Goal: Transaction & Acquisition: Book appointment/travel/reservation

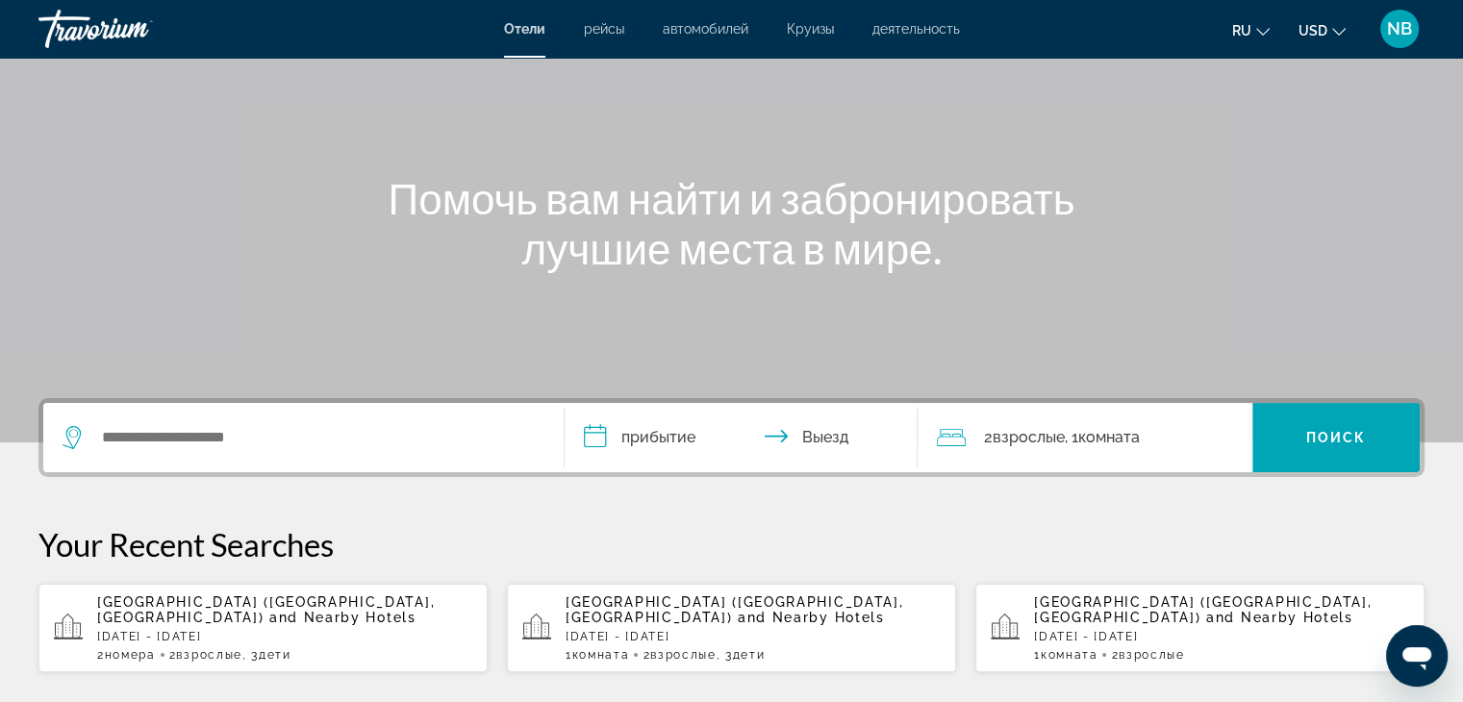
scroll to position [192, 0]
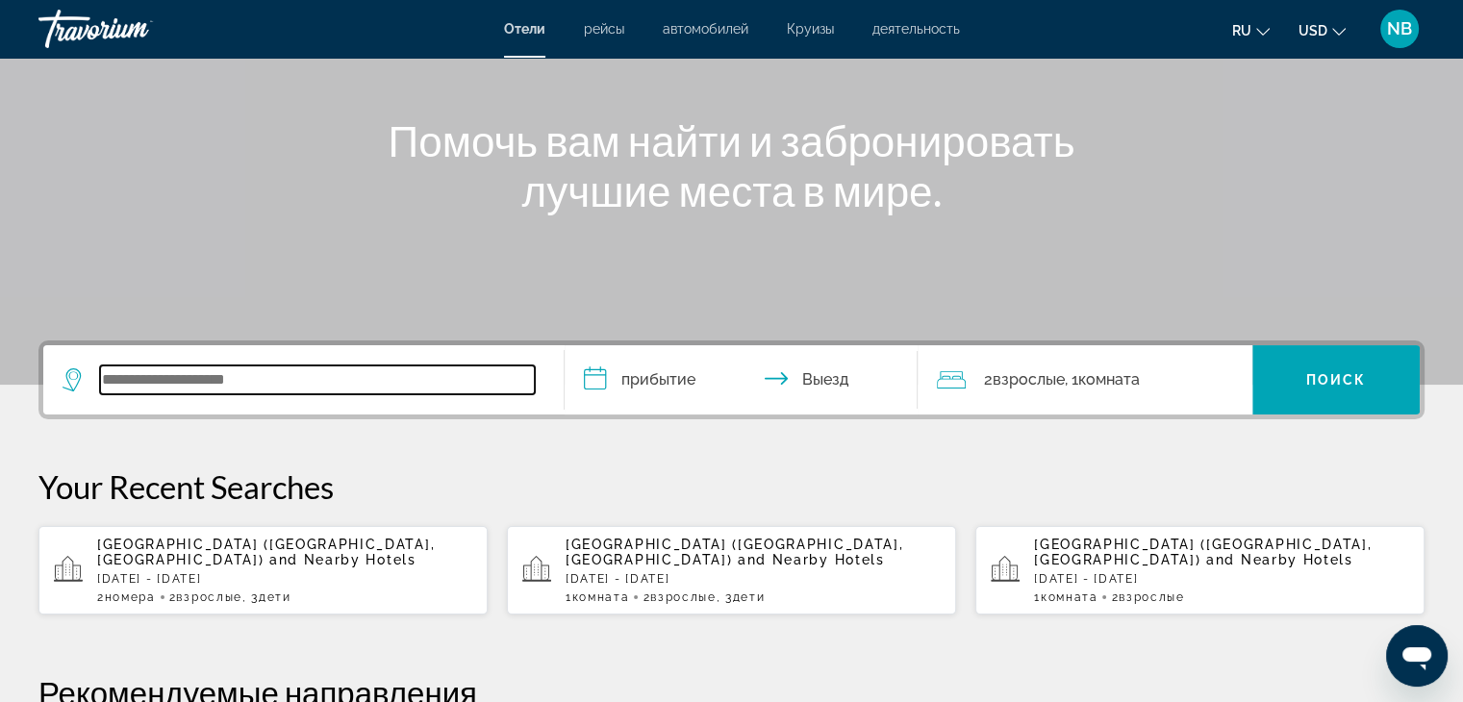
paste input "**********"
type input "**********"
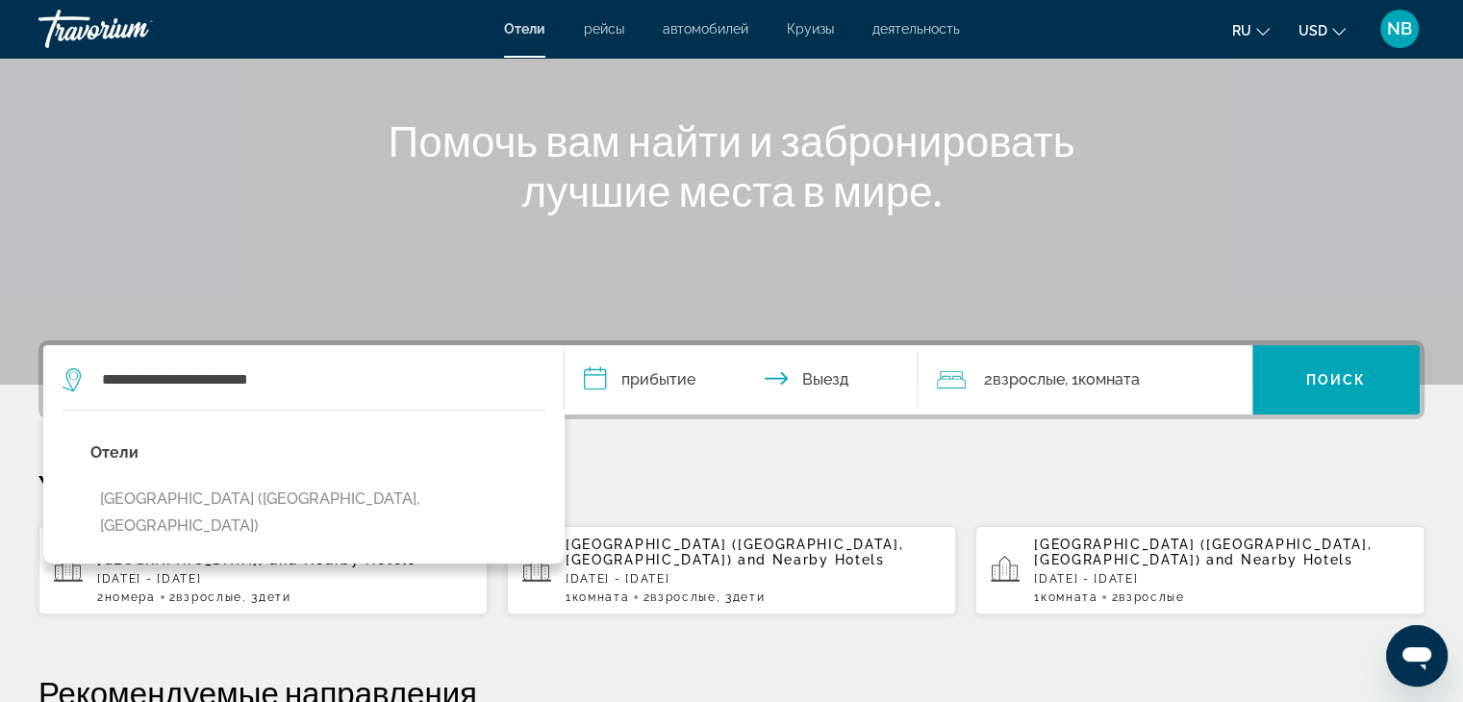
click at [689, 388] on input "**********" at bounding box center [745, 382] width 362 height 75
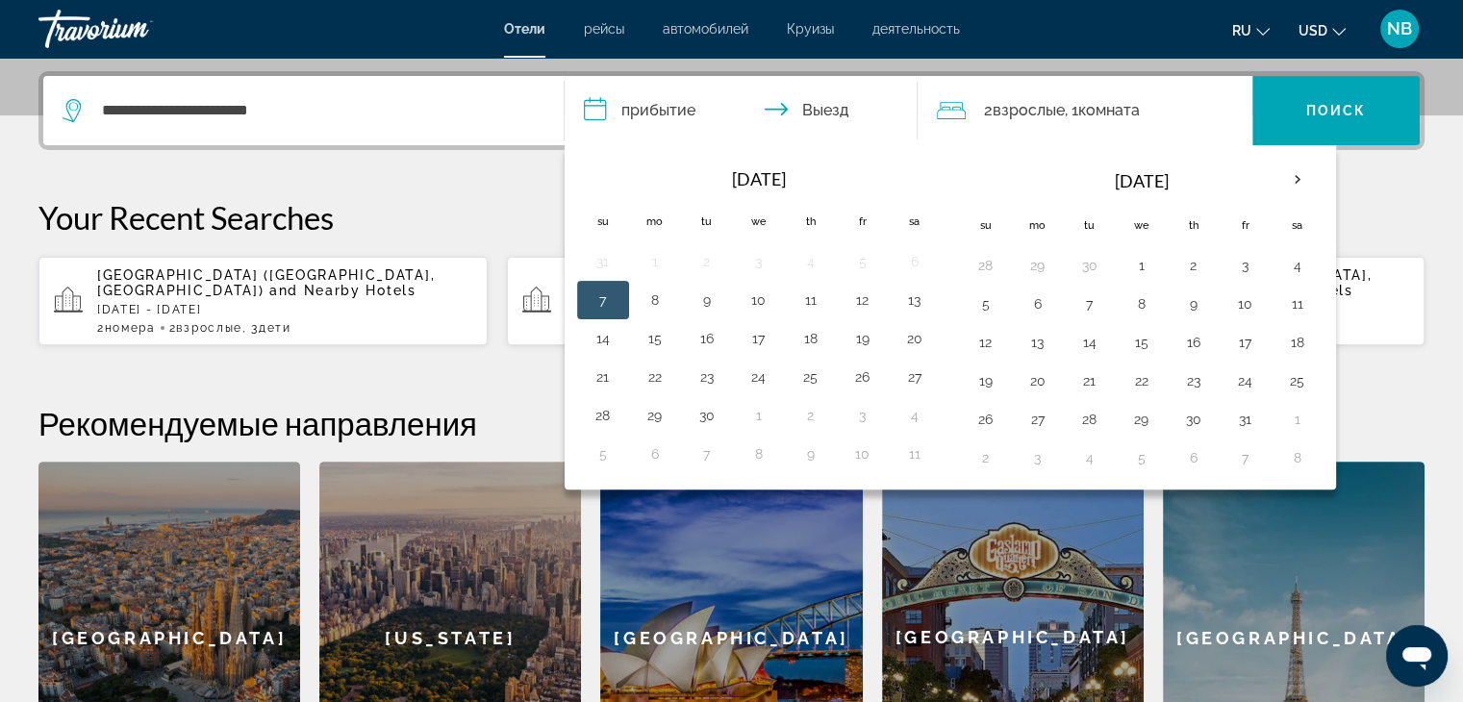
scroll to position [469, 0]
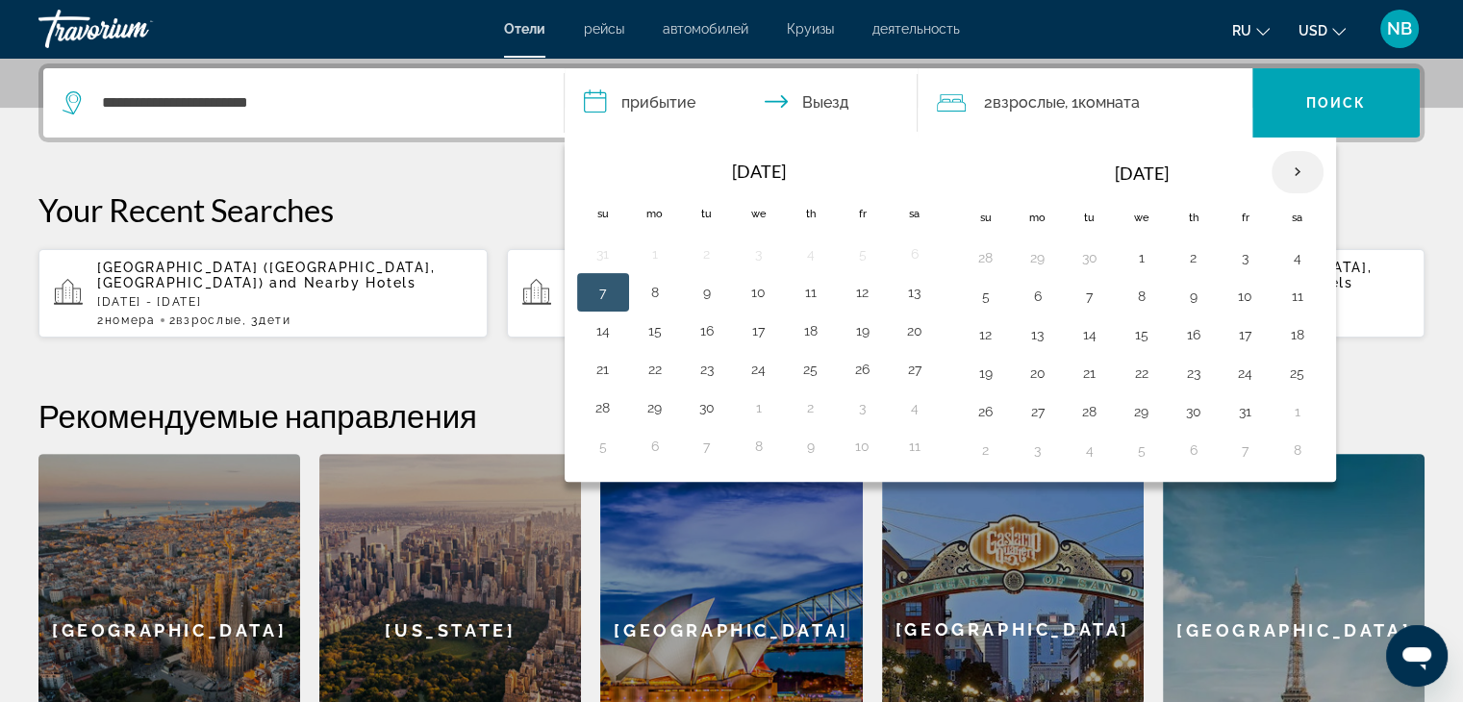
click at [1285, 173] on th "Next month" at bounding box center [1297, 172] width 52 height 42
click at [986, 411] on button "23" at bounding box center [985, 411] width 31 height 27
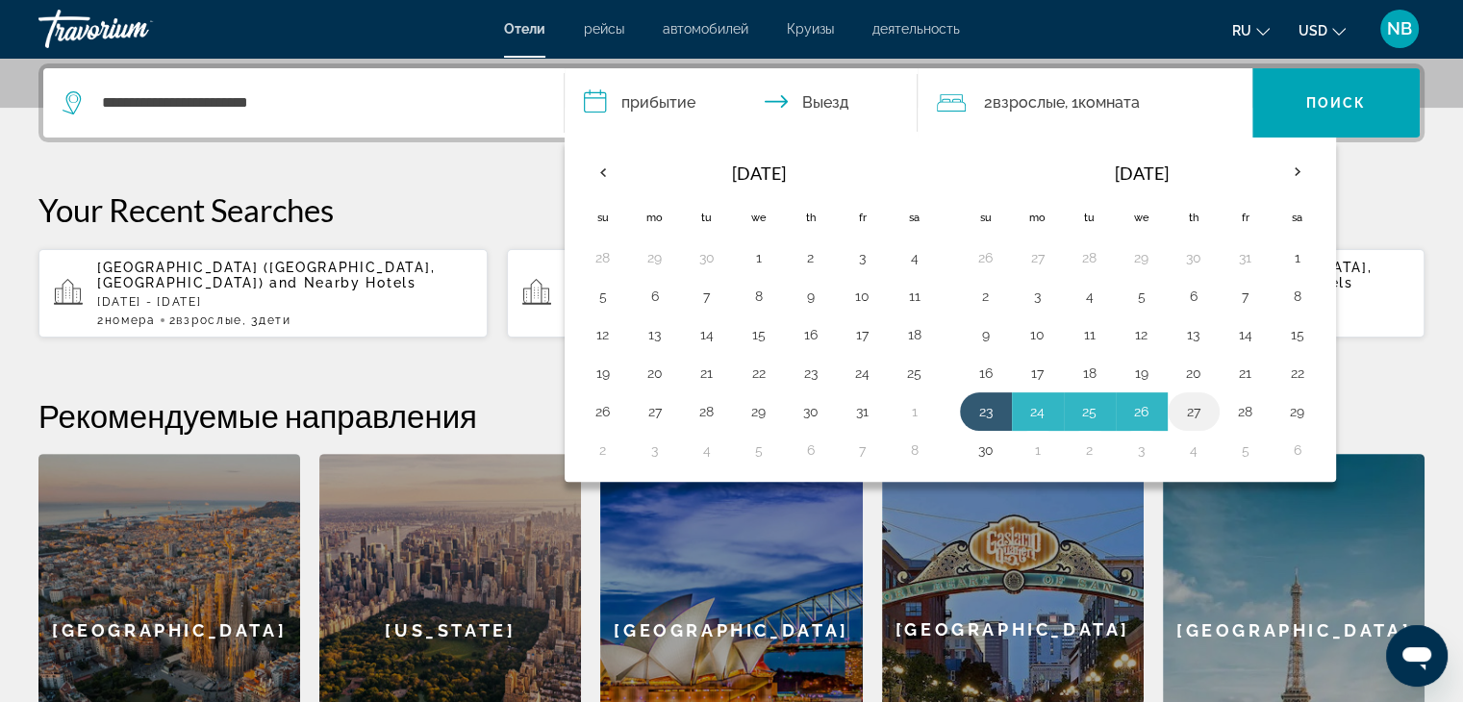
click at [1185, 405] on button "27" at bounding box center [1193, 411] width 31 height 27
type input "**********"
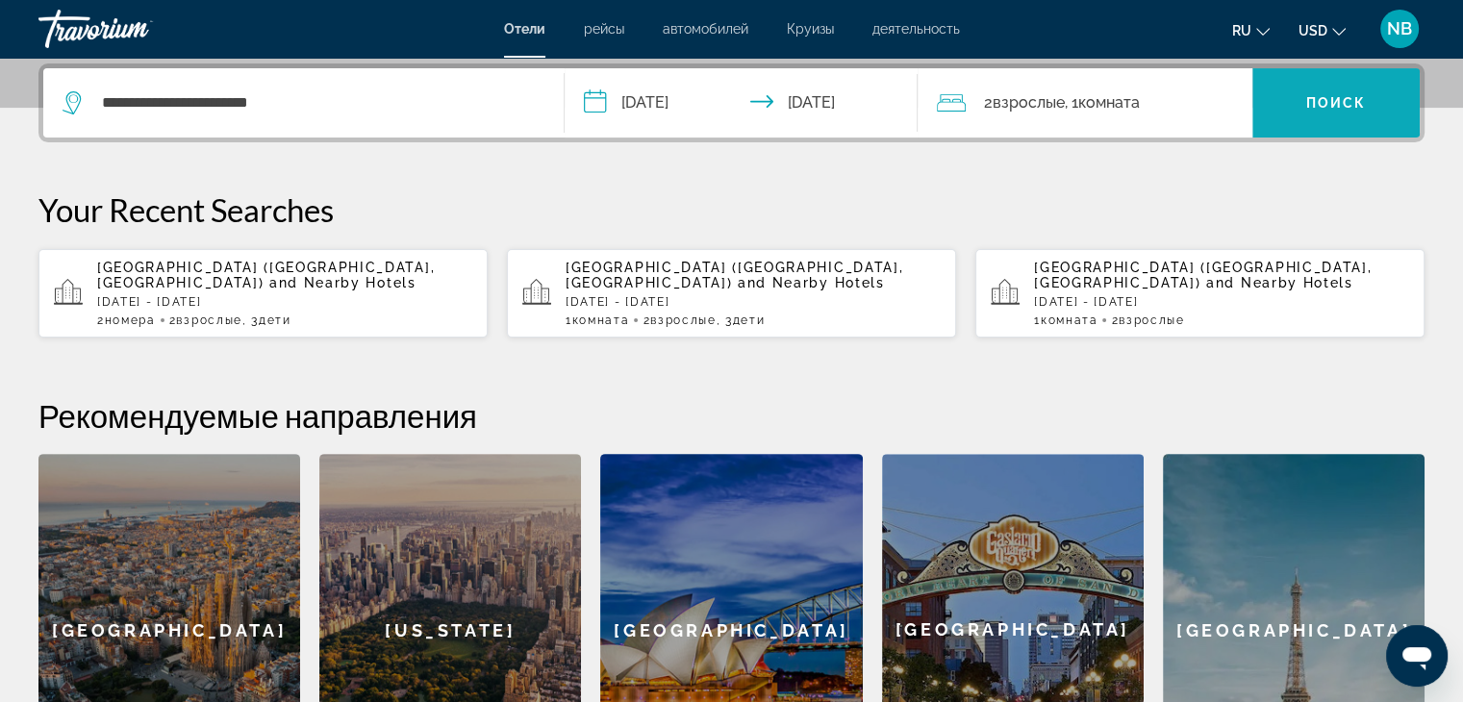
click at [1360, 99] on span "Поиск" at bounding box center [1336, 102] width 61 height 15
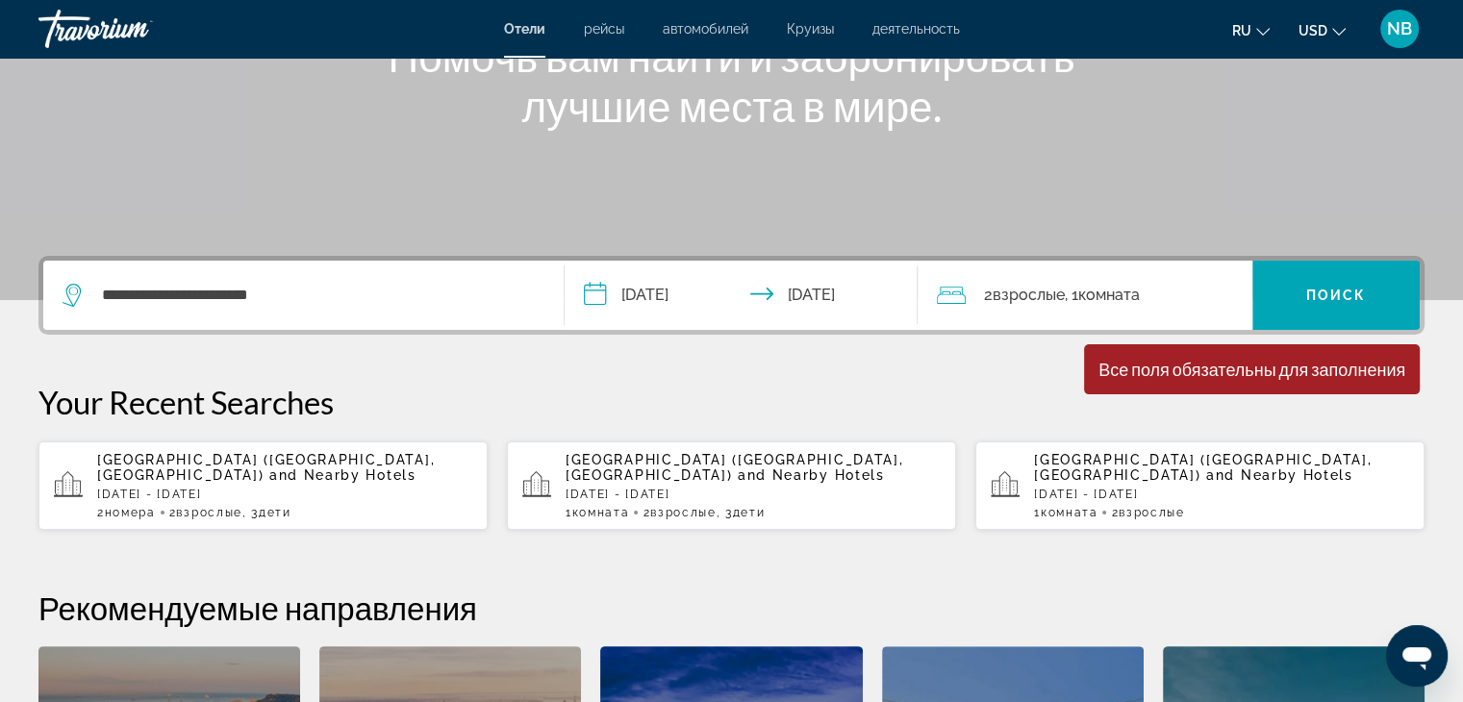
click at [981, 294] on div "2 Взрослый Взрослые , 1 Комната номера" at bounding box center [1094, 295] width 315 height 27
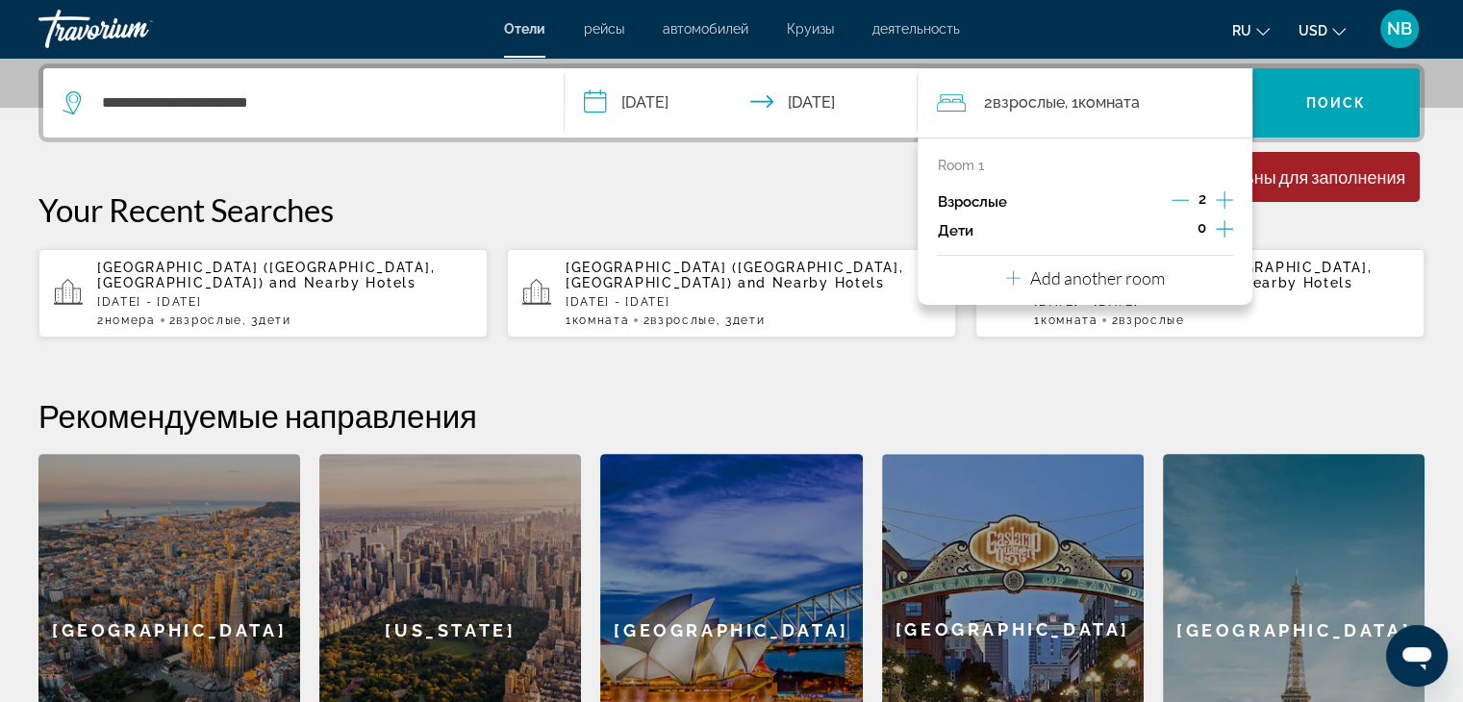
click at [1224, 231] on icon "Increment children" at bounding box center [1223, 228] width 17 height 17
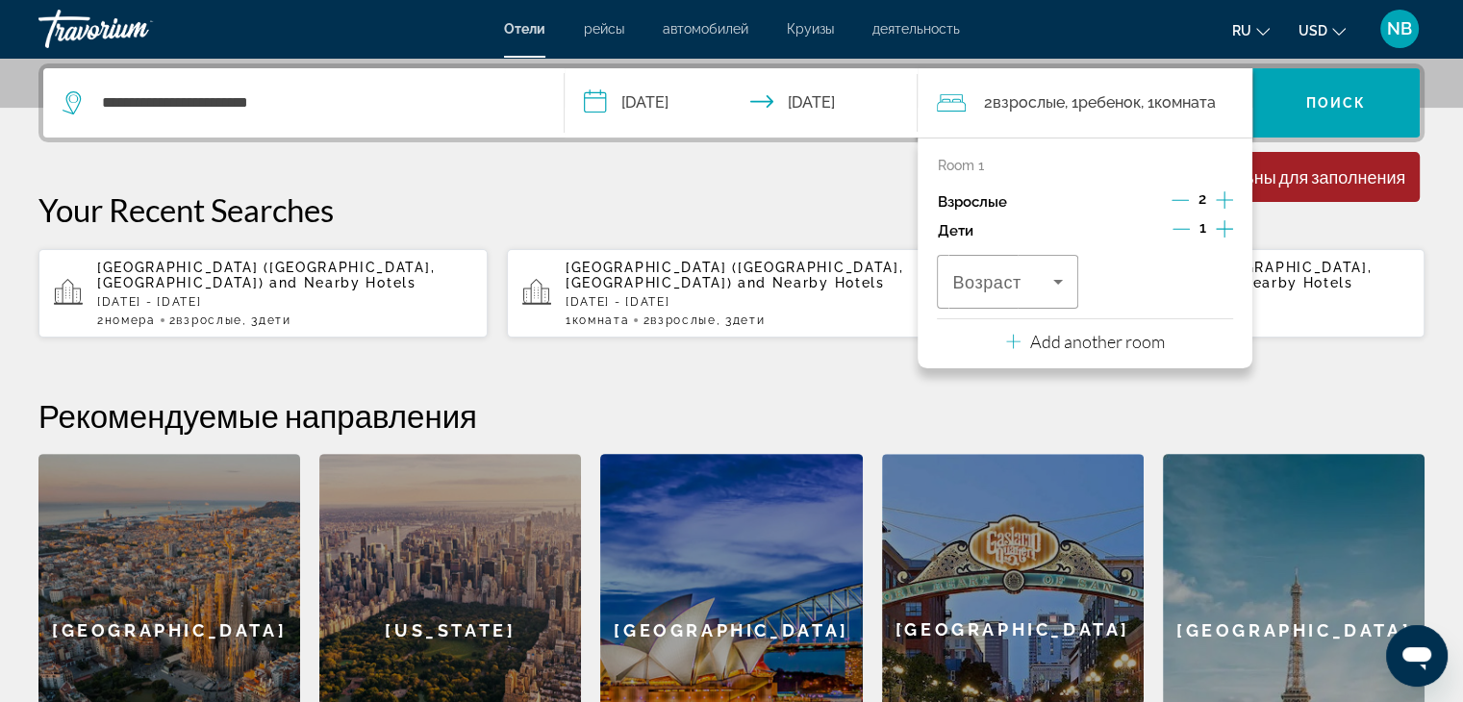
click at [1224, 232] on icon "Increment children" at bounding box center [1223, 228] width 17 height 17
click at [1059, 288] on icon "Travelers: 2 adults, 2 children" at bounding box center [1057, 281] width 23 height 23
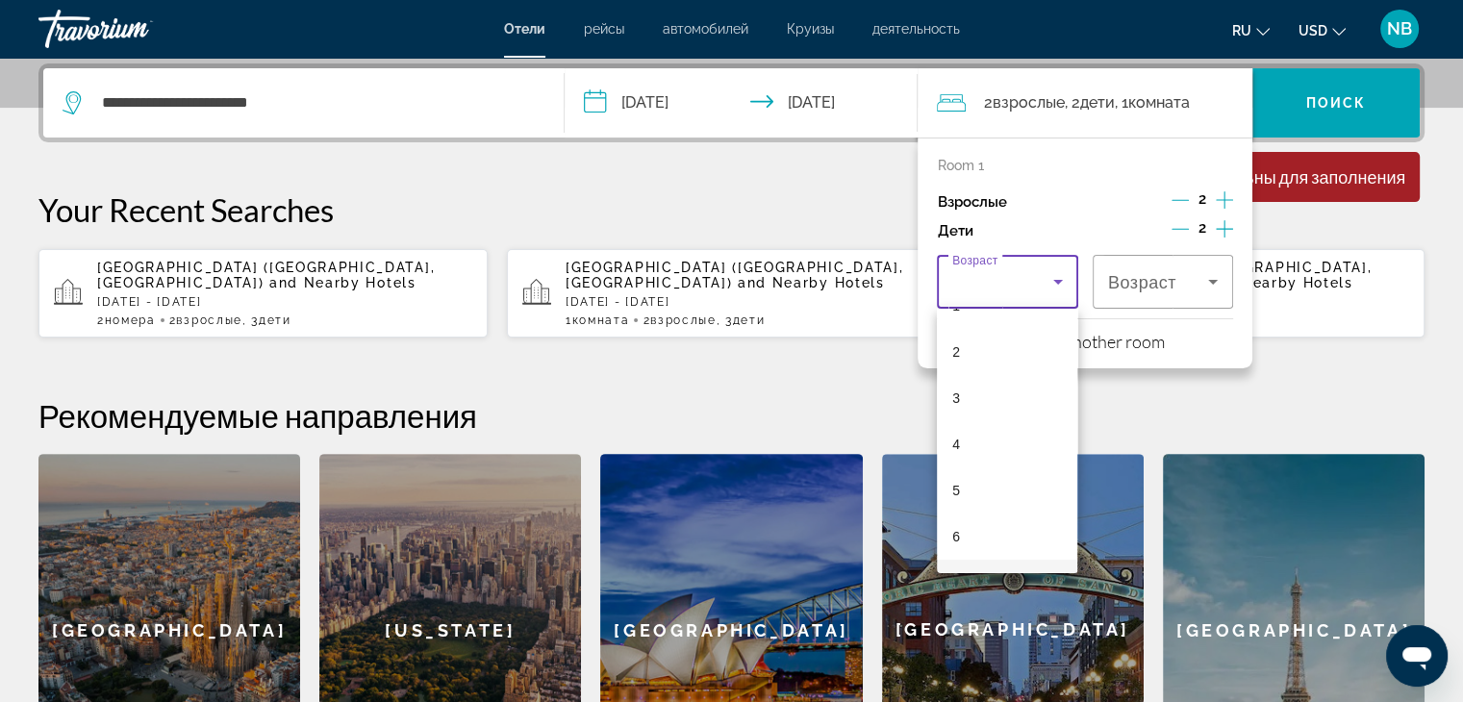
scroll to position [192, 0]
drag, startPoint x: 975, startPoint y: 378, endPoint x: 995, endPoint y: 364, distance: 24.3
click at [977, 378] on mat-option "5" at bounding box center [1007, 378] width 140 height 46
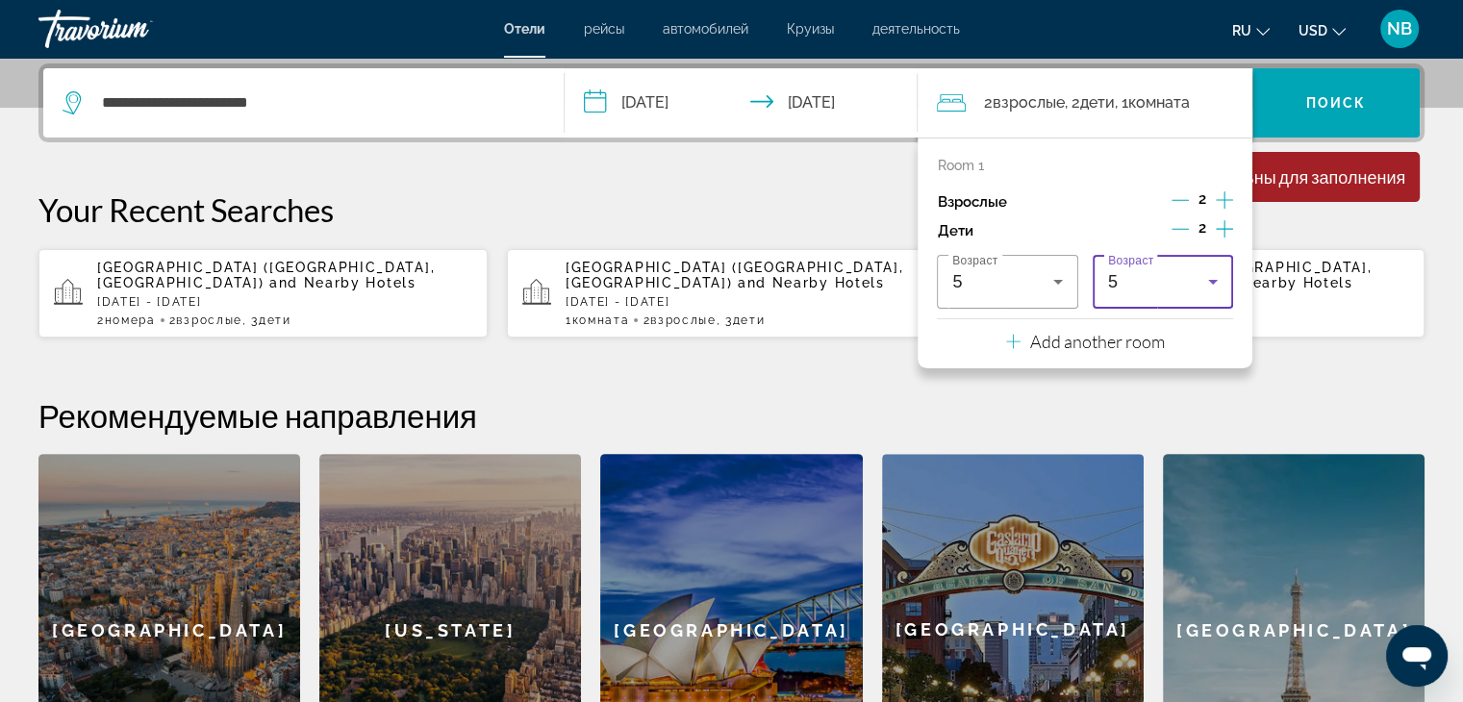
click at [1180, 276] on div "5" at bounding box center [1158, 281] width 100 height 23
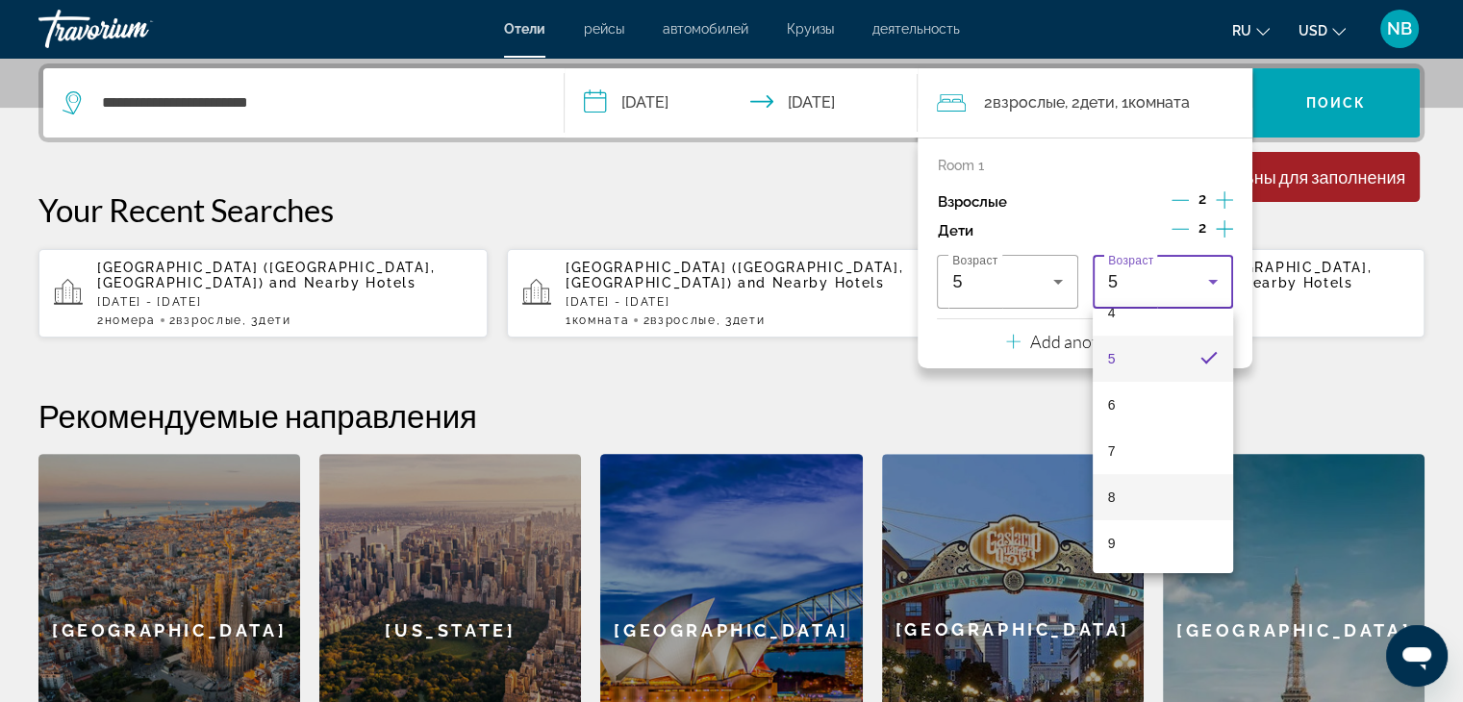
scroll to position [308, 0]
click at [1121, 494] on span "10" at bounding box center [1115, 493] width 15 height 23
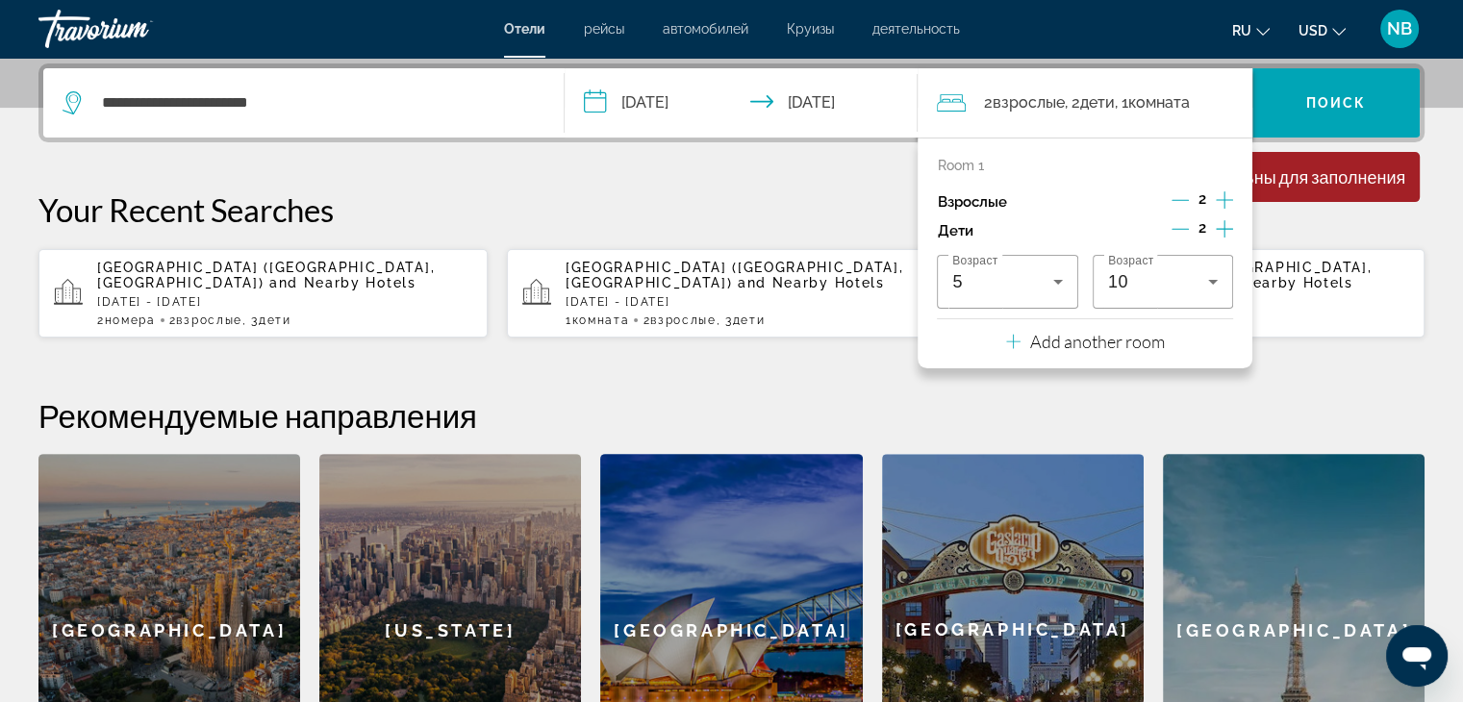
click at [1273, 406] on h2 "Рекомендуемые направления" at bounding box center [731, 415] width 1386 height 38
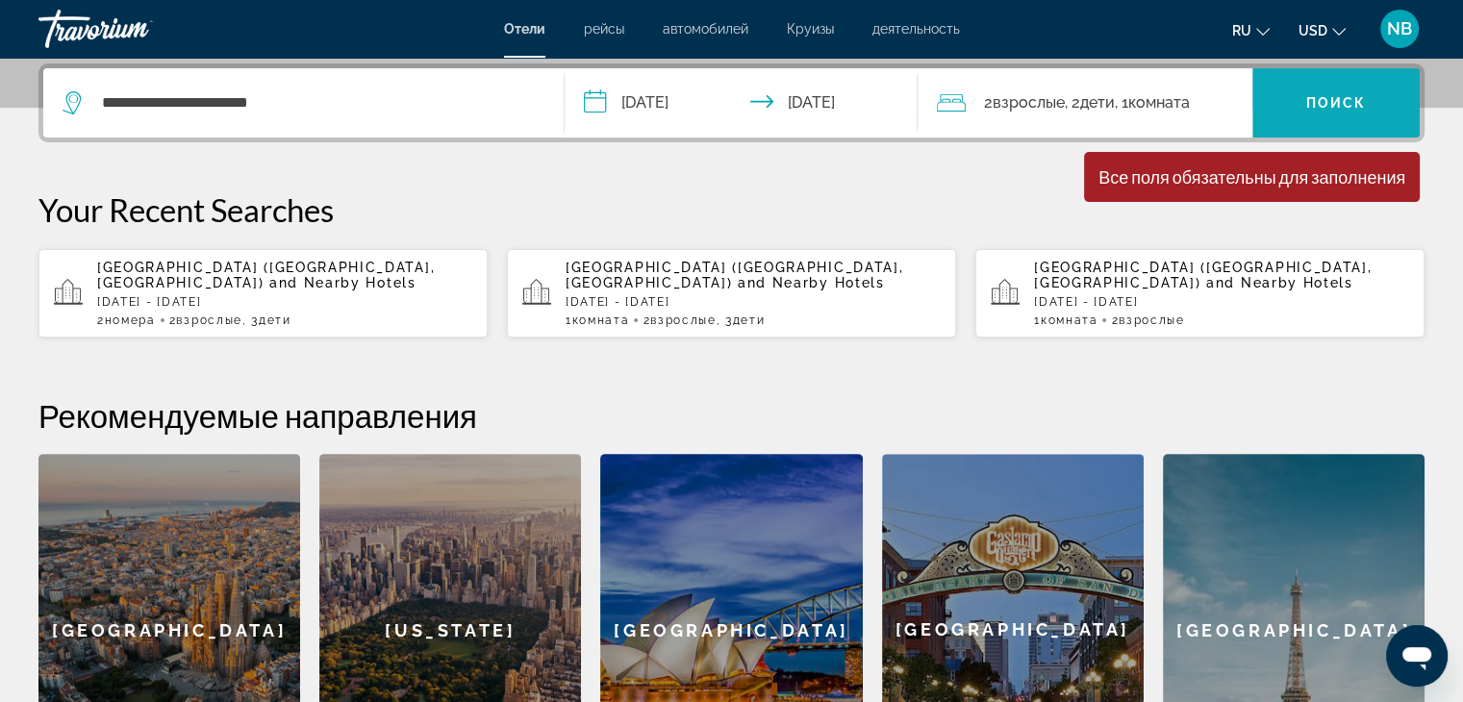
click at [1311, 97] on span "Поиск" at bounding box center [1336, 102] width 61 height 15
click at [1307, 98] on span "Поиск" at bounding box center [1336, 102] width 61 height 15
click at [1292, 99] on span "Search widget" at bounding box center [1335, 103] width 167 height 46
click at [412, 124] on div "**********" at bounding box center [304, 102] width 482 height 69
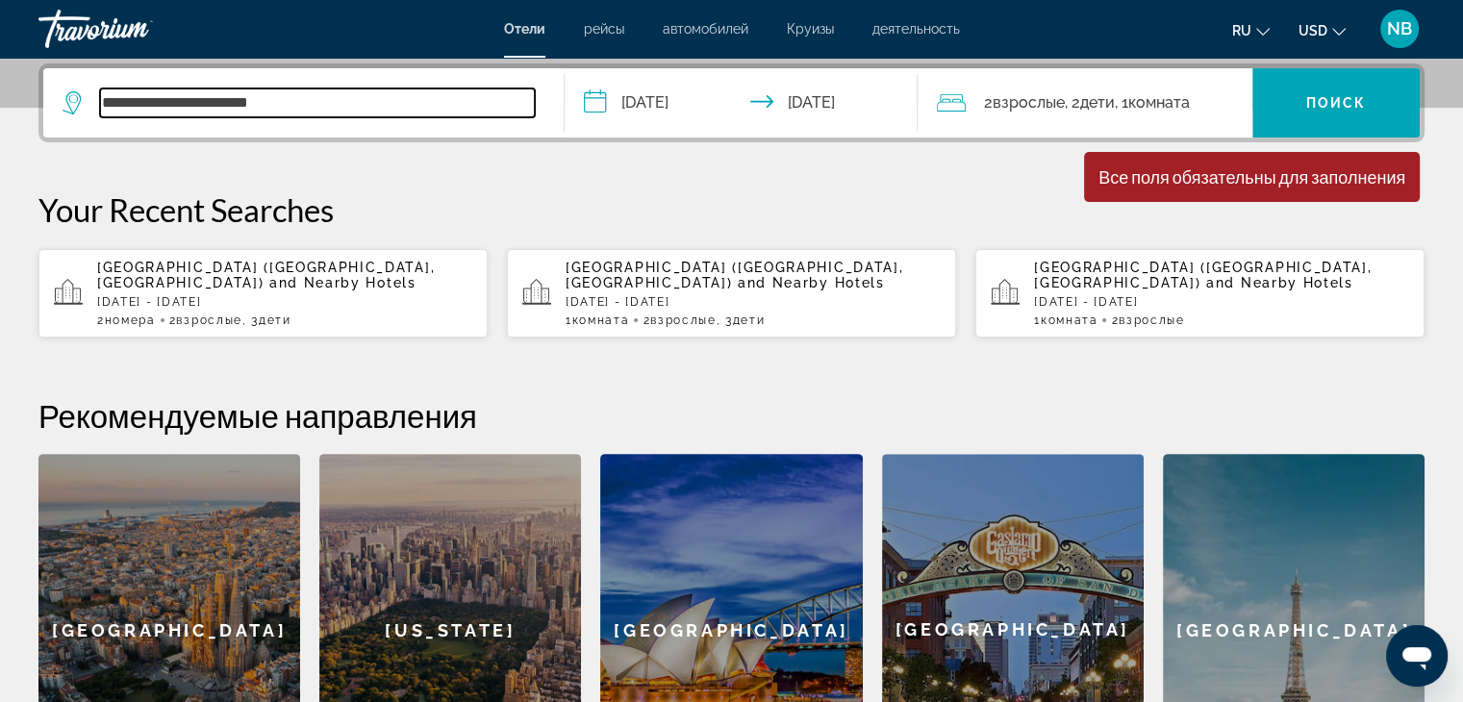
click at [388, 102] on input "**********" at bounding box center [317, 102] width 435 height 29
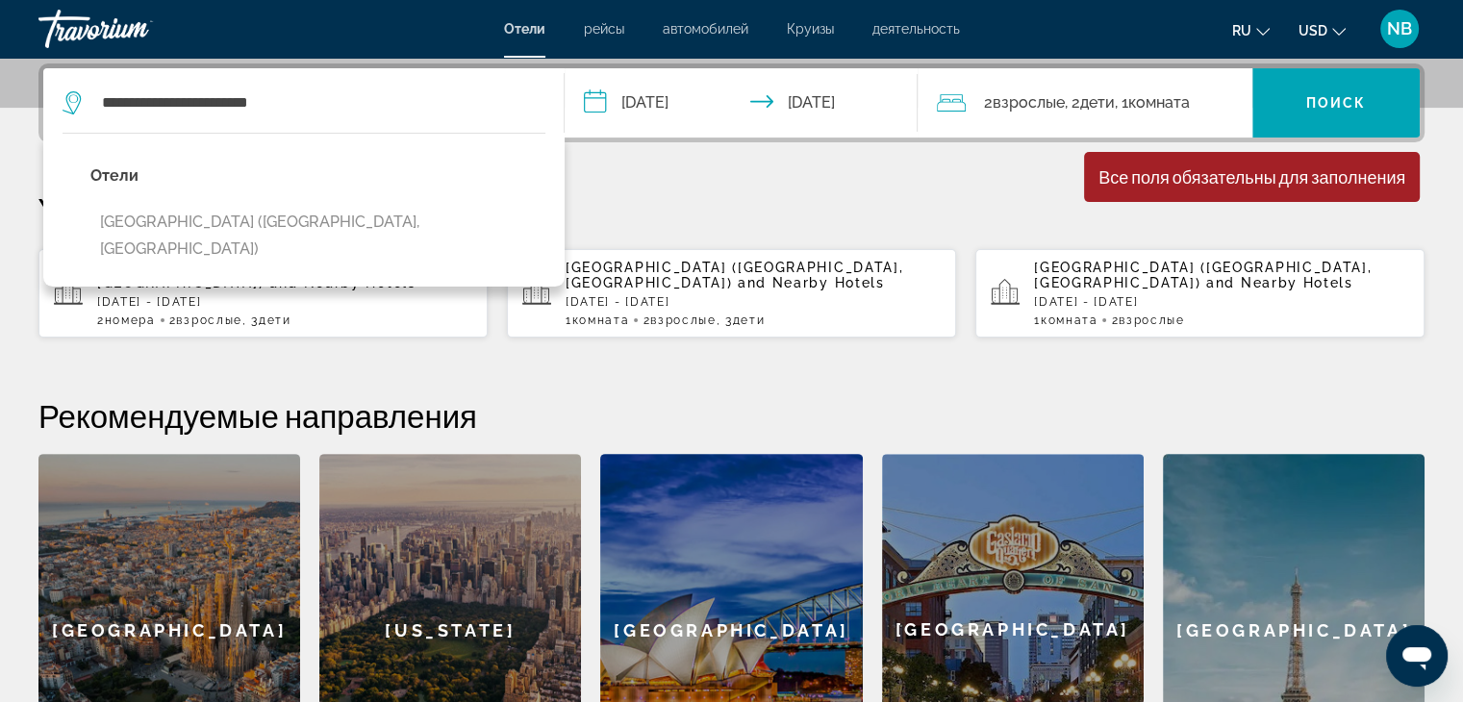
click at [392, 228] on button "[GEOGRAPHIC_DATA] ([GEOGRAPHIC_DATA], [GEOGRAPHIC_DATA])" at bounding box center [317, 235] width 455 height 63
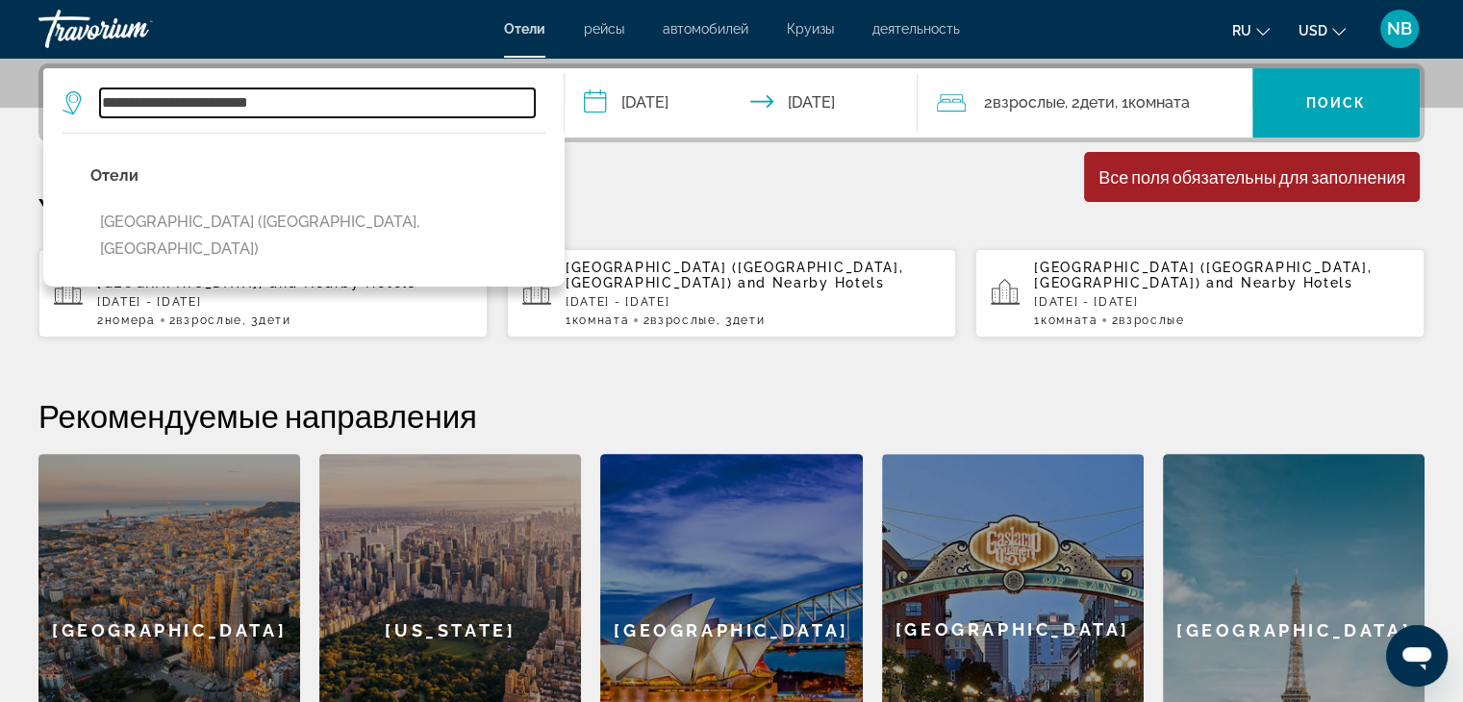
type input "**********"
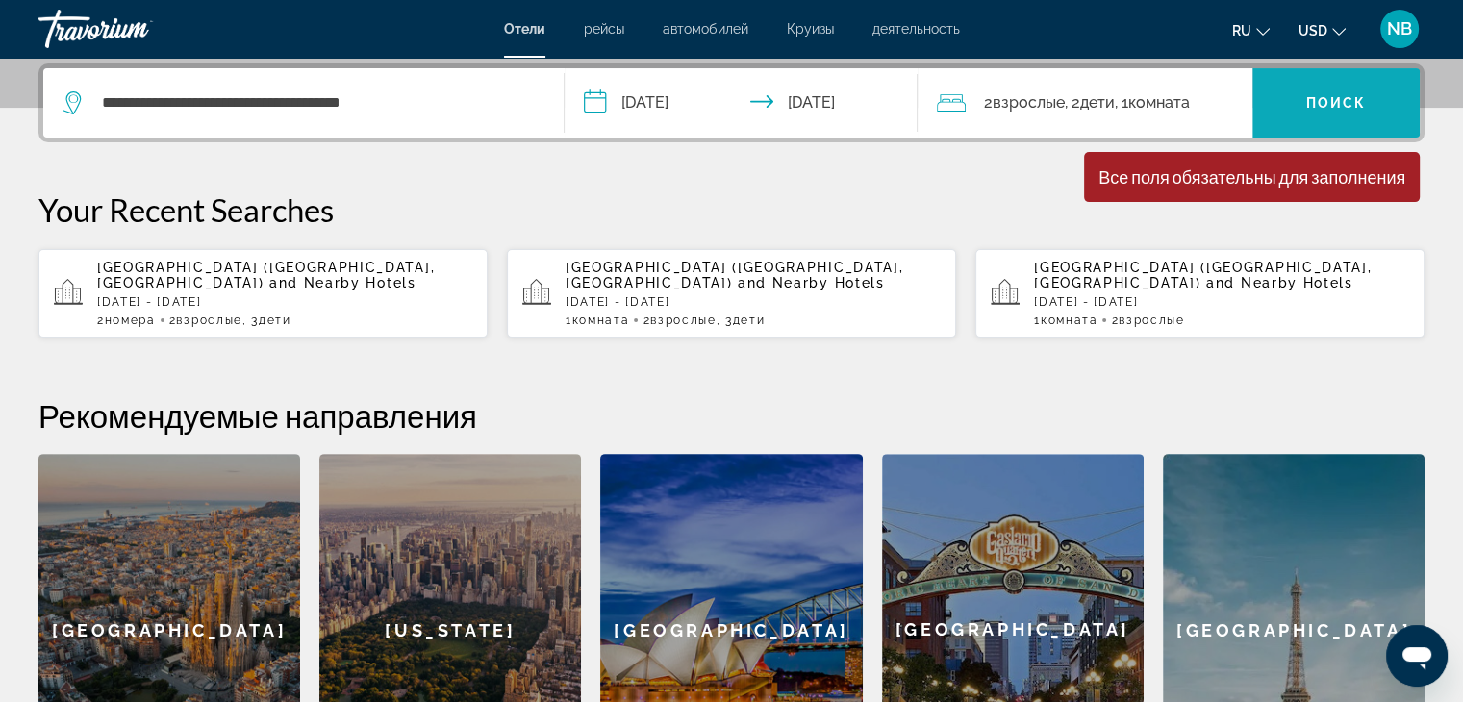
click at [1311, 94] on button "Поиск" at bounding box center [1335, 102] width 167 height 69
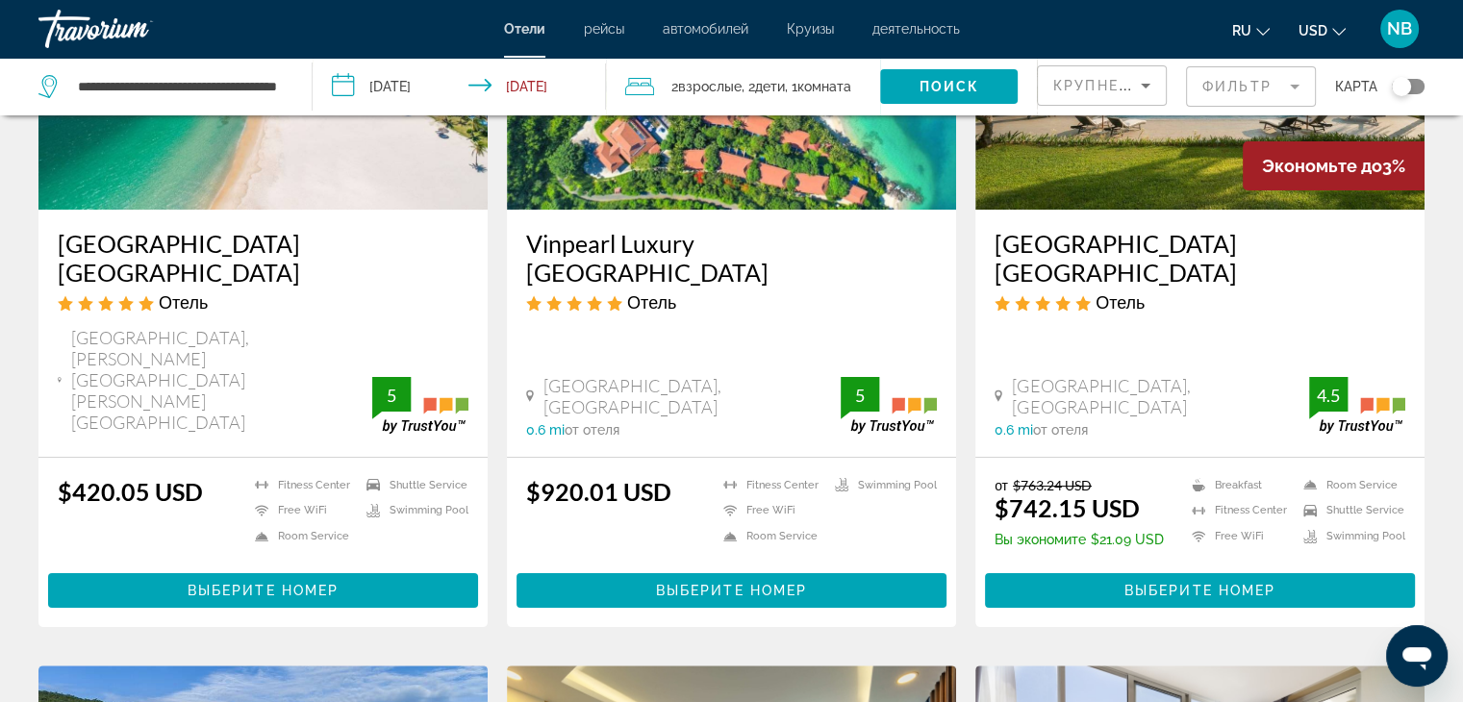
scroll to position [288, 0]
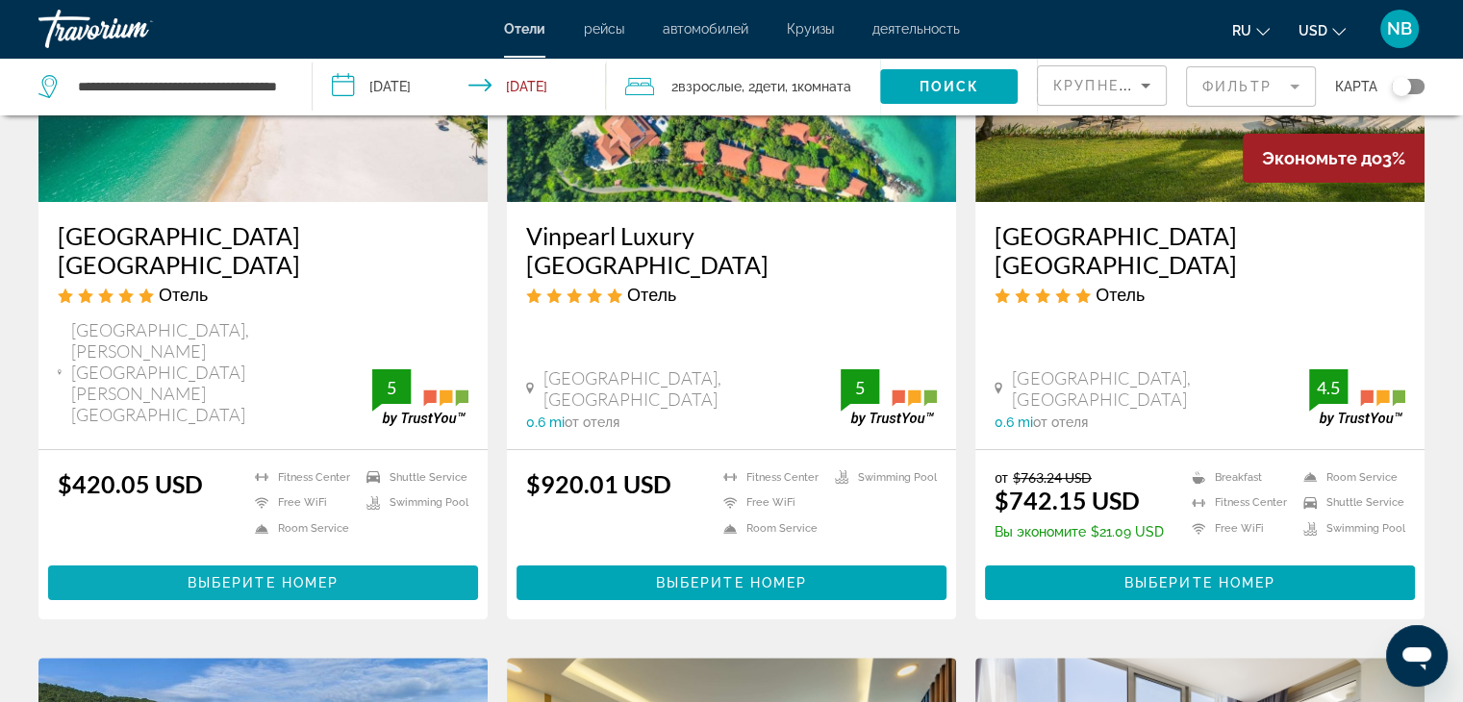
click at [319, 575] on span "Выберите номер" at bounding box center [263, 582] width 151 height 15
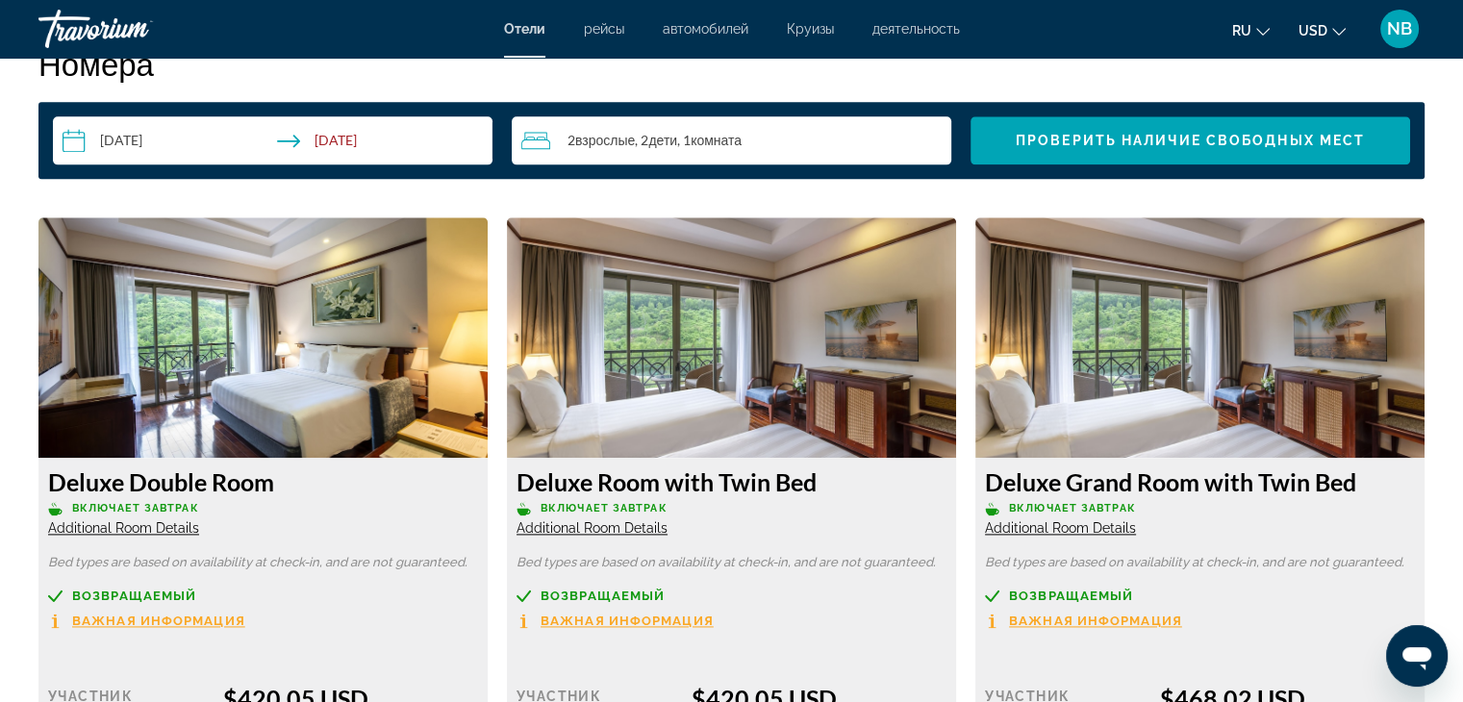
scroll to position [2506, 0]
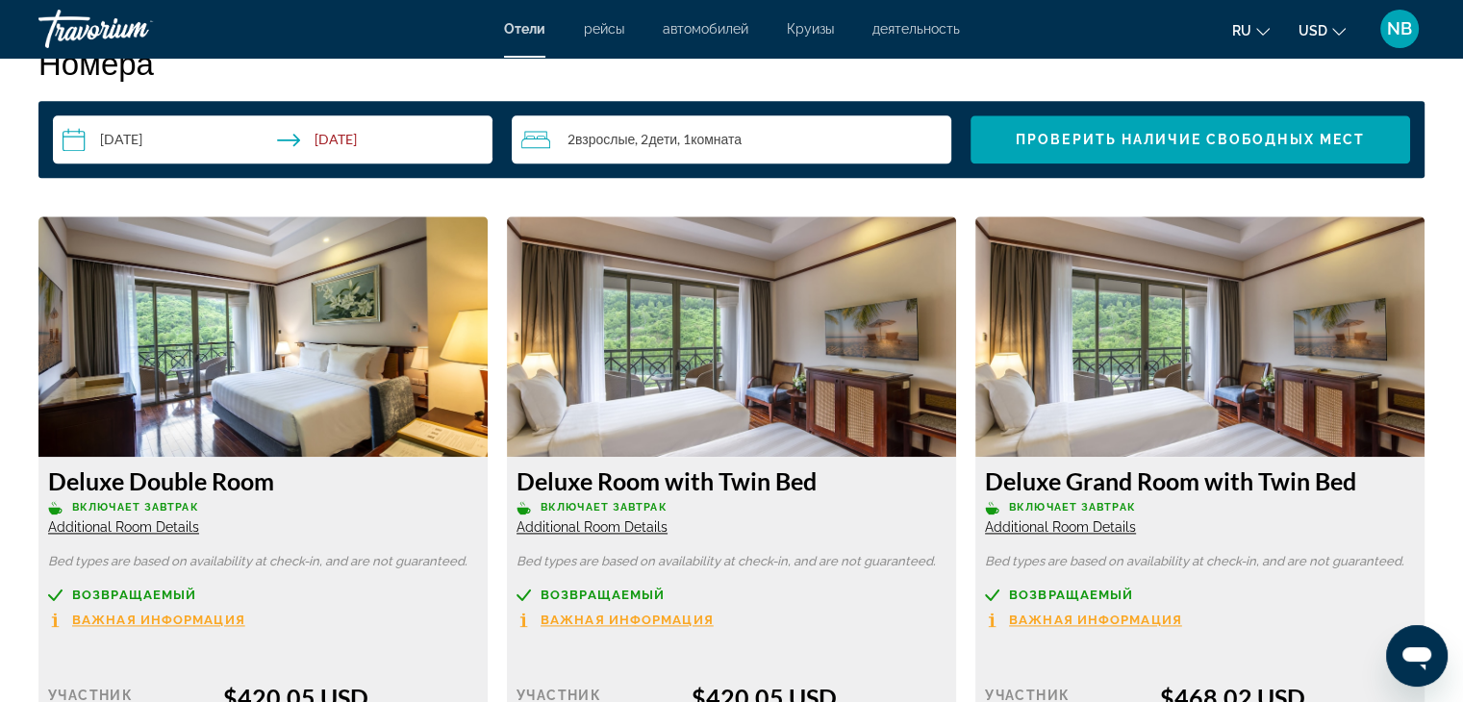
click at [595, 140] on span "Взрослые" at bounding box center [605, 139] width 60 height 16
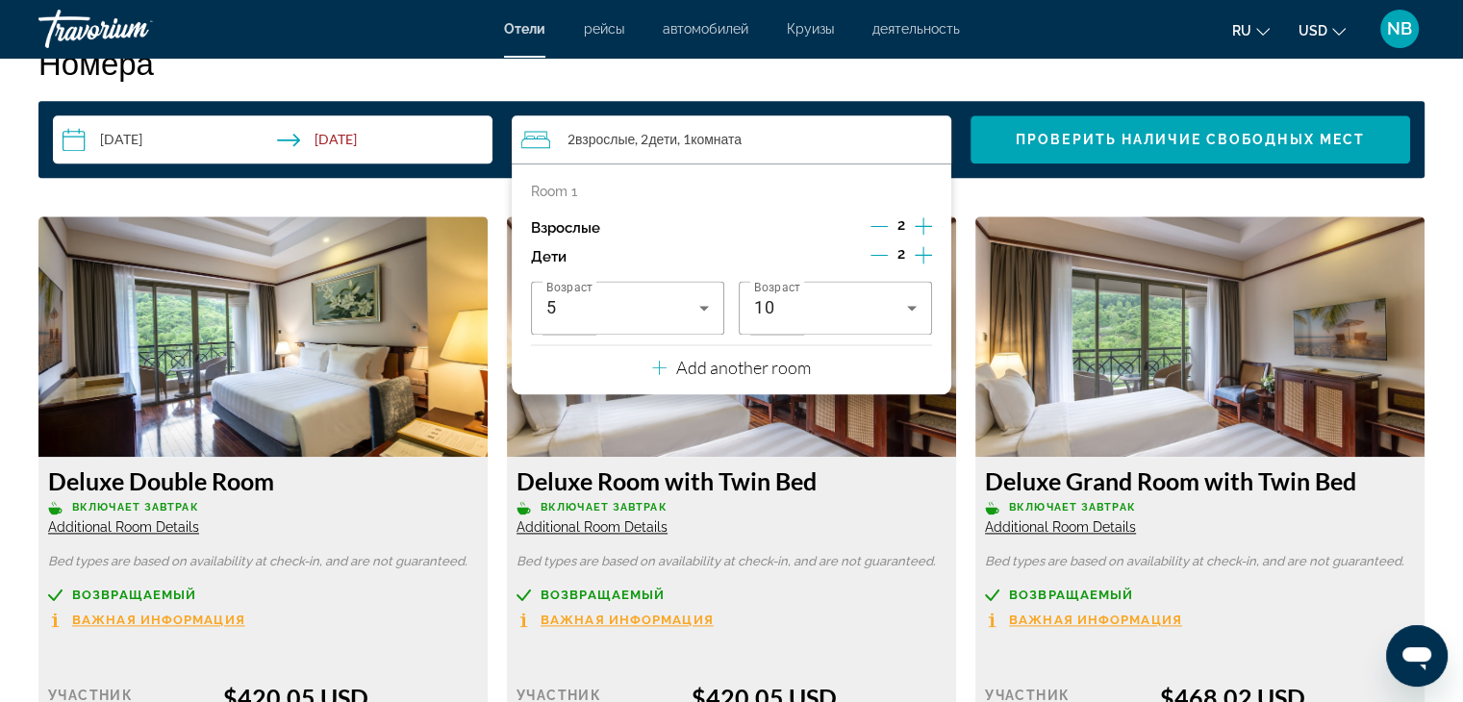
click at [920, 221] on icon "Increment adults" at bounding box center [922, 225] width 17 height 23
click at [657, 370] on icon "Travelers: 4 adults, 2 children" at bounding box center [659, 367] width 14 height 23
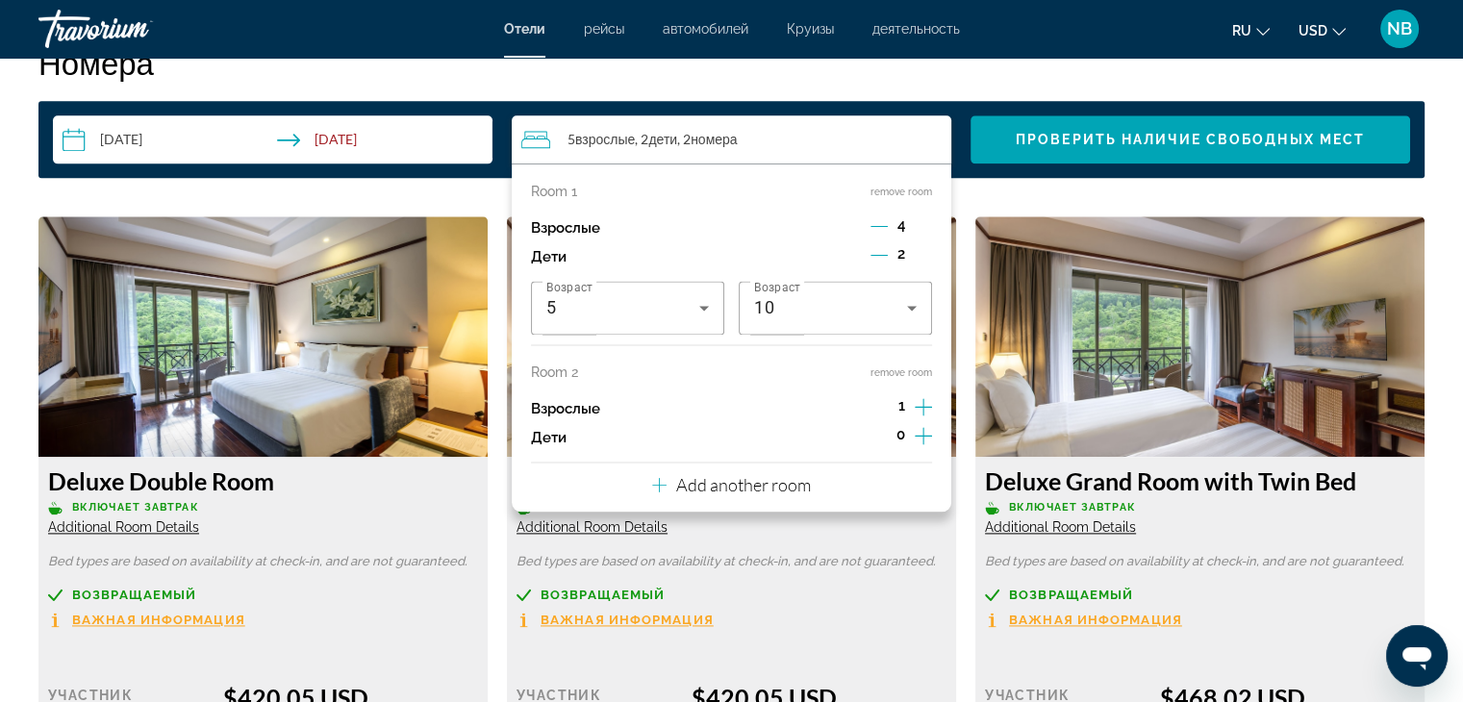
click at [877, 221] on icon "Decrement adults" at bounding box center [878, 225] width 17 height 17
click at [910, 404] on div "1" at bounding box center [901, 408] width 61 height 29
click at [926, 405] on icon "Increment adults" at bounding box center [922, 406] width 17 height 23
click at [920, 435] on icon "Increment children" at bounding box center [922, 435] width 17 height 23
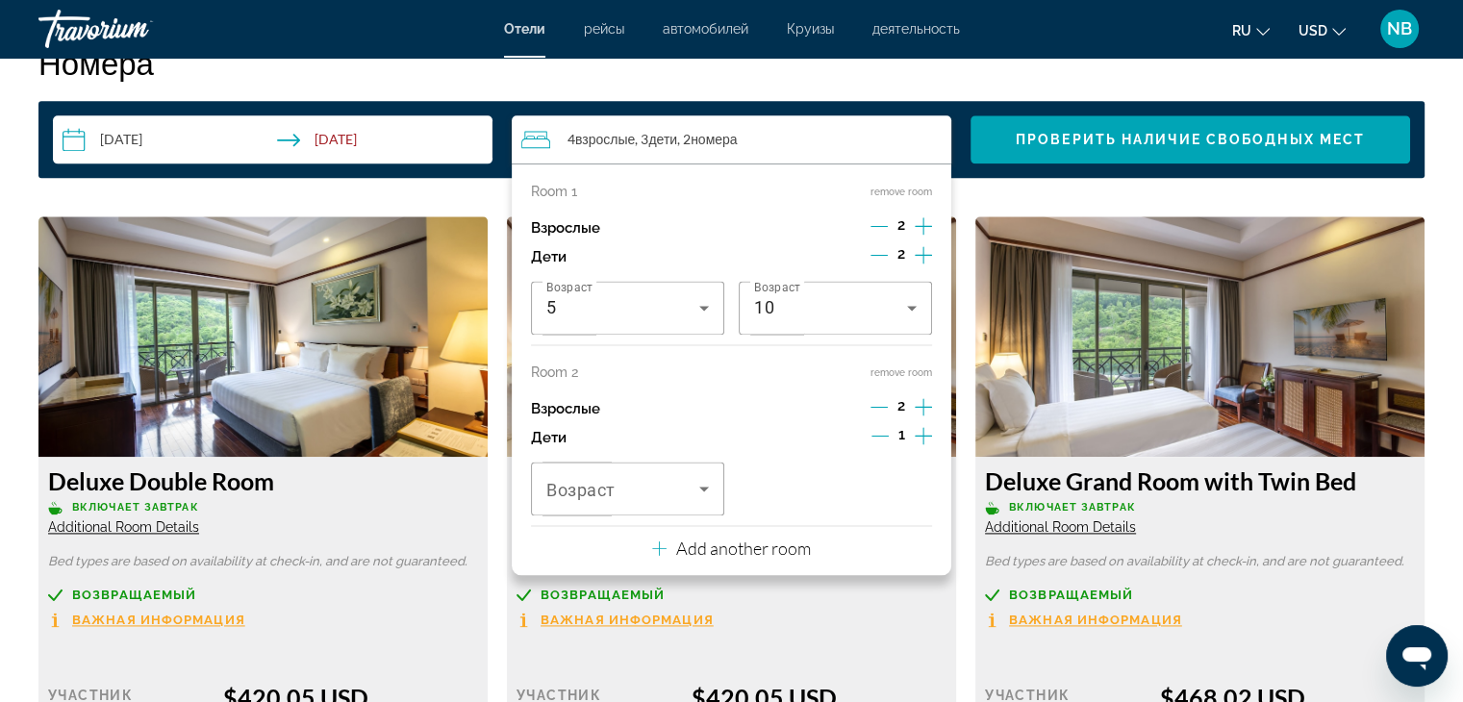
click at [918, 435] on icon "Increment children" at bounding box center [922, 435] width 17 height 23
click at [699, 507] on div "Travelers: 4 adults, 4 children" at bounding box center [627, 489] width 163 height 54
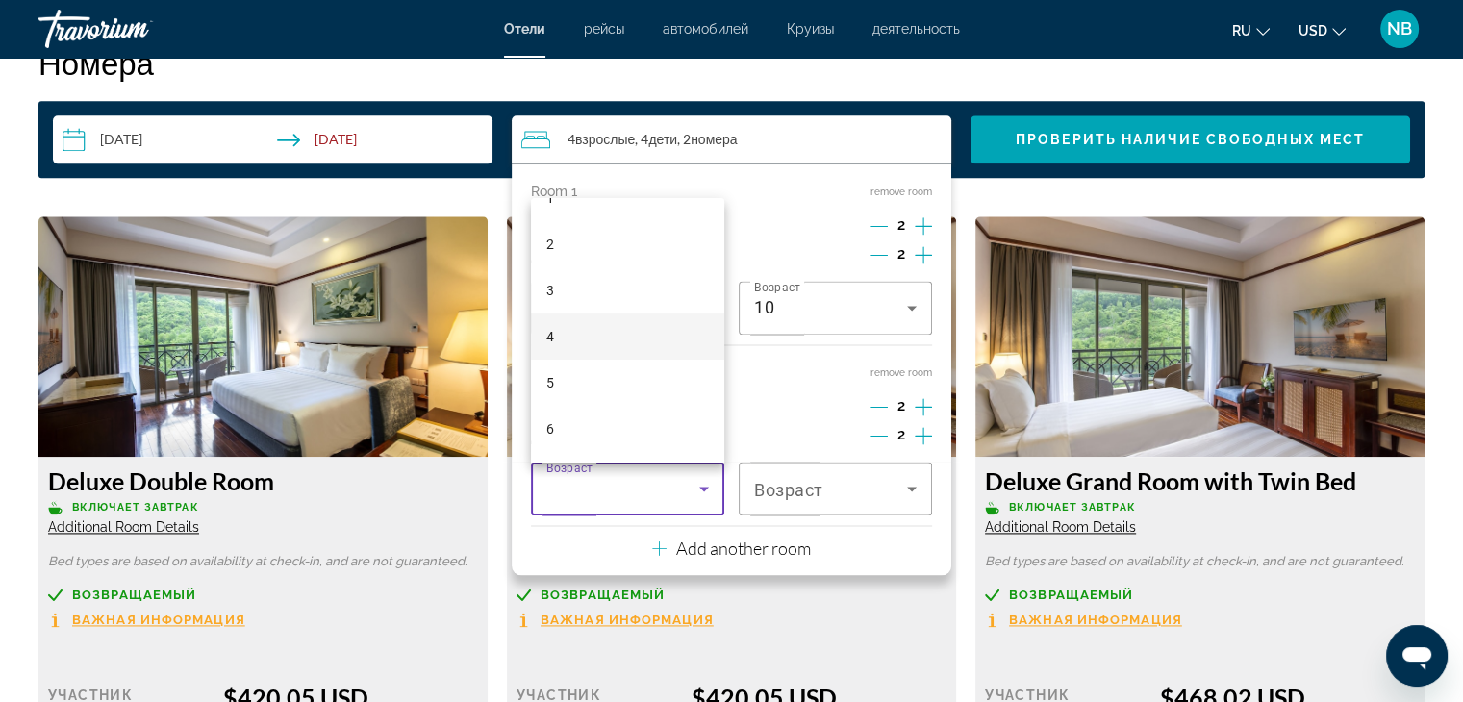
scroll to position [192, 0]
click at [613, 339] on mat-option "7" at bounding box center [627, 360] width 193 height 46
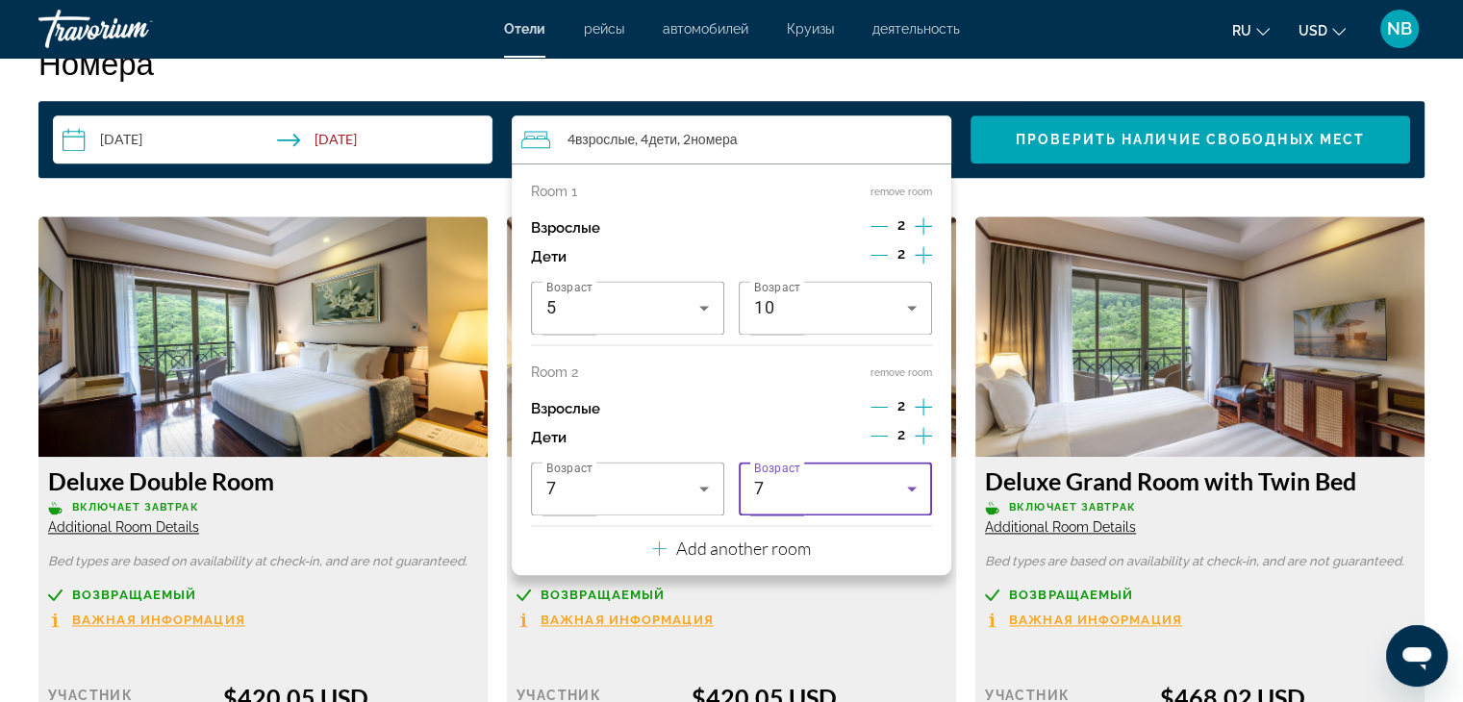
click at [803, 490] on div "7" at bounding box center [830, 488] width 153 height 23
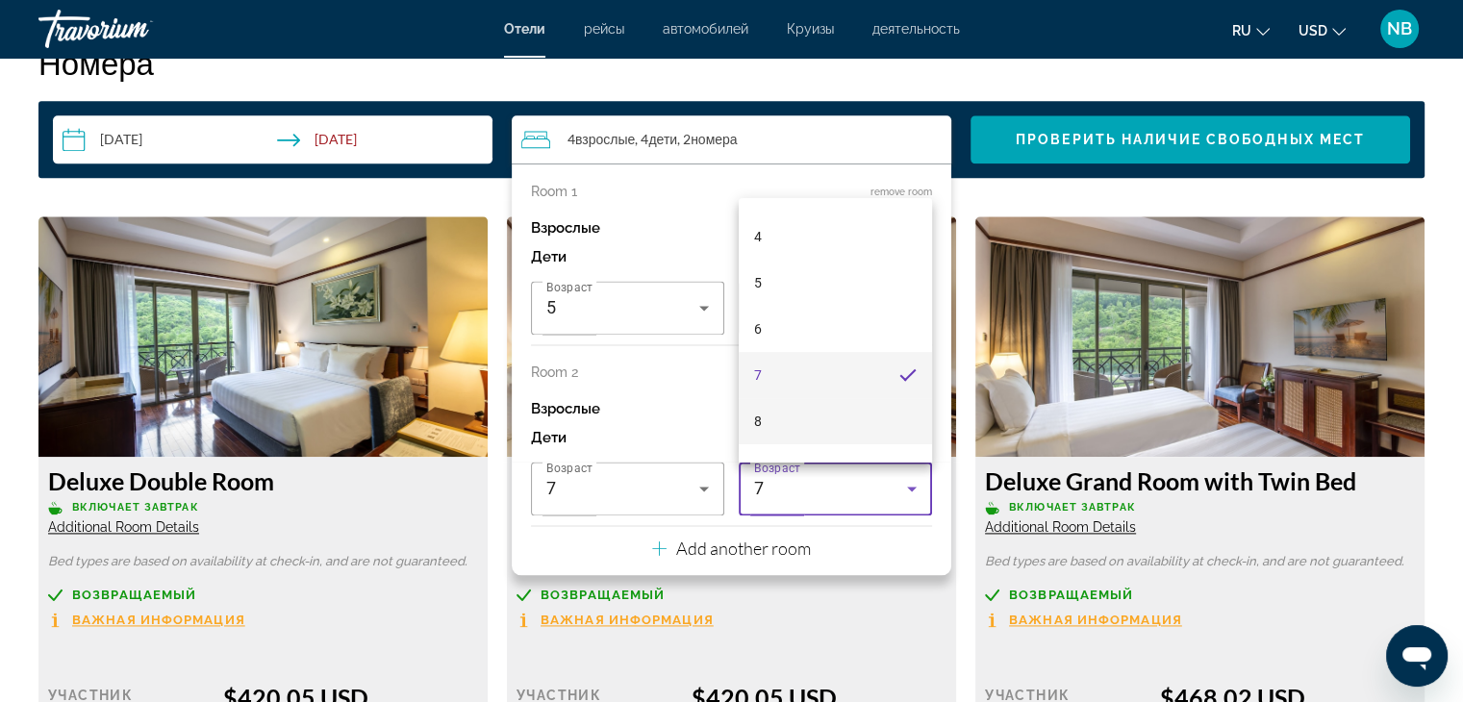
scroll to position [208, 0]
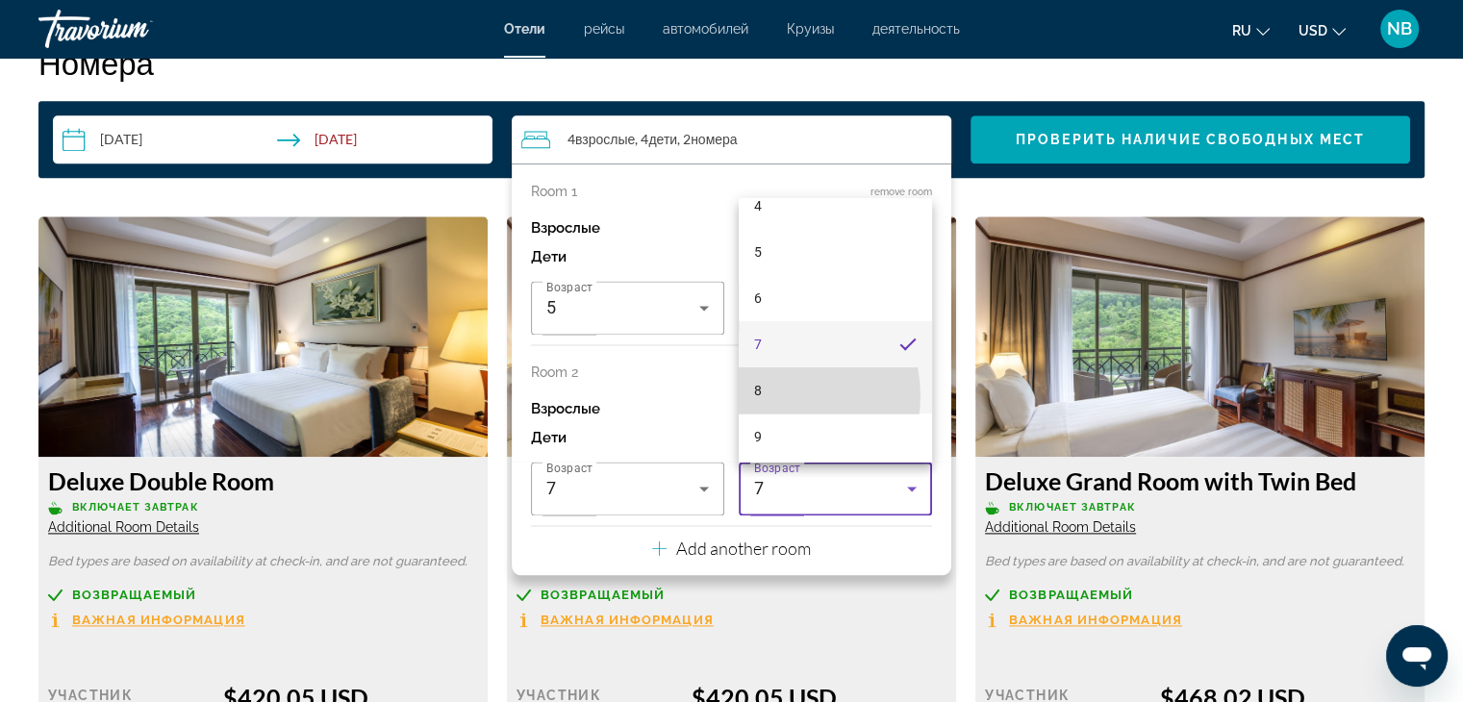
click at [776, 394] on mat-option "8" at bounding box center [834, 390] width 193 height 46
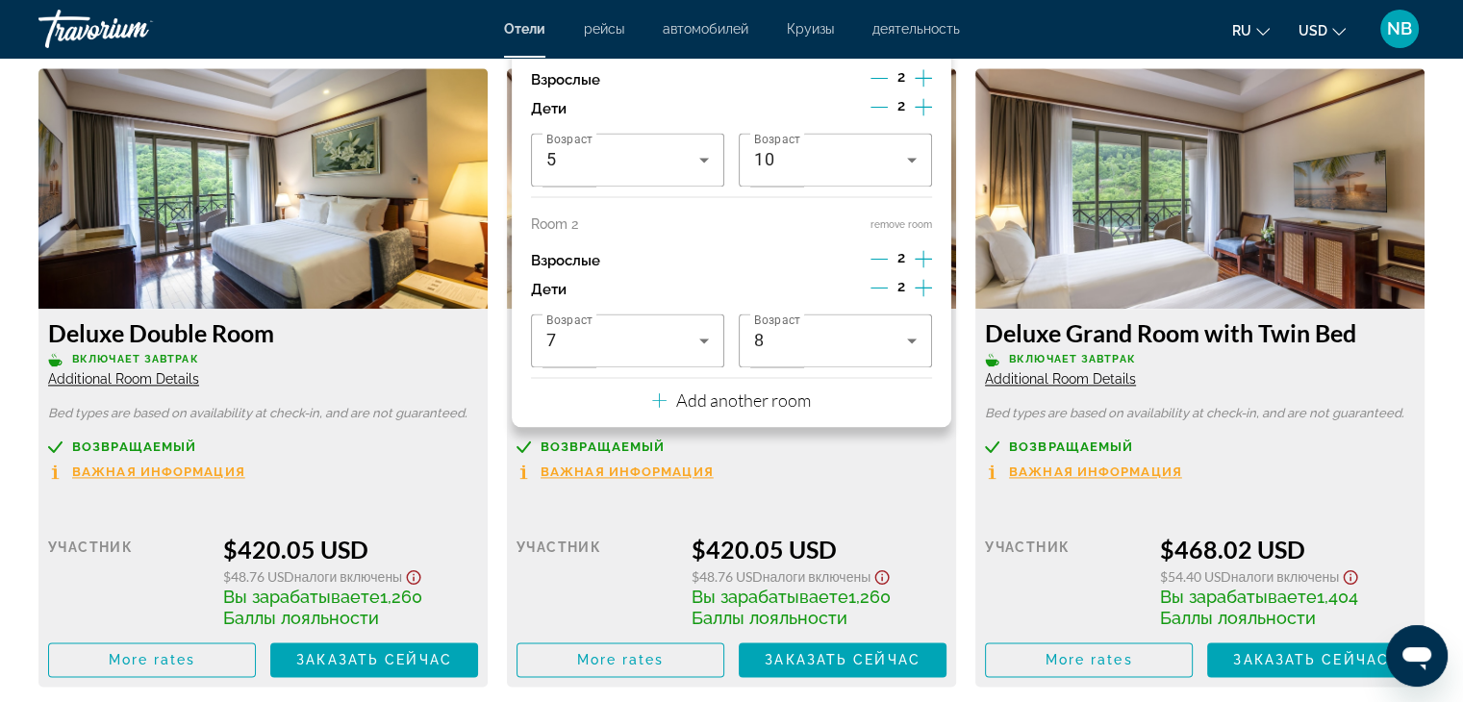
scroll to position [2506, 0]
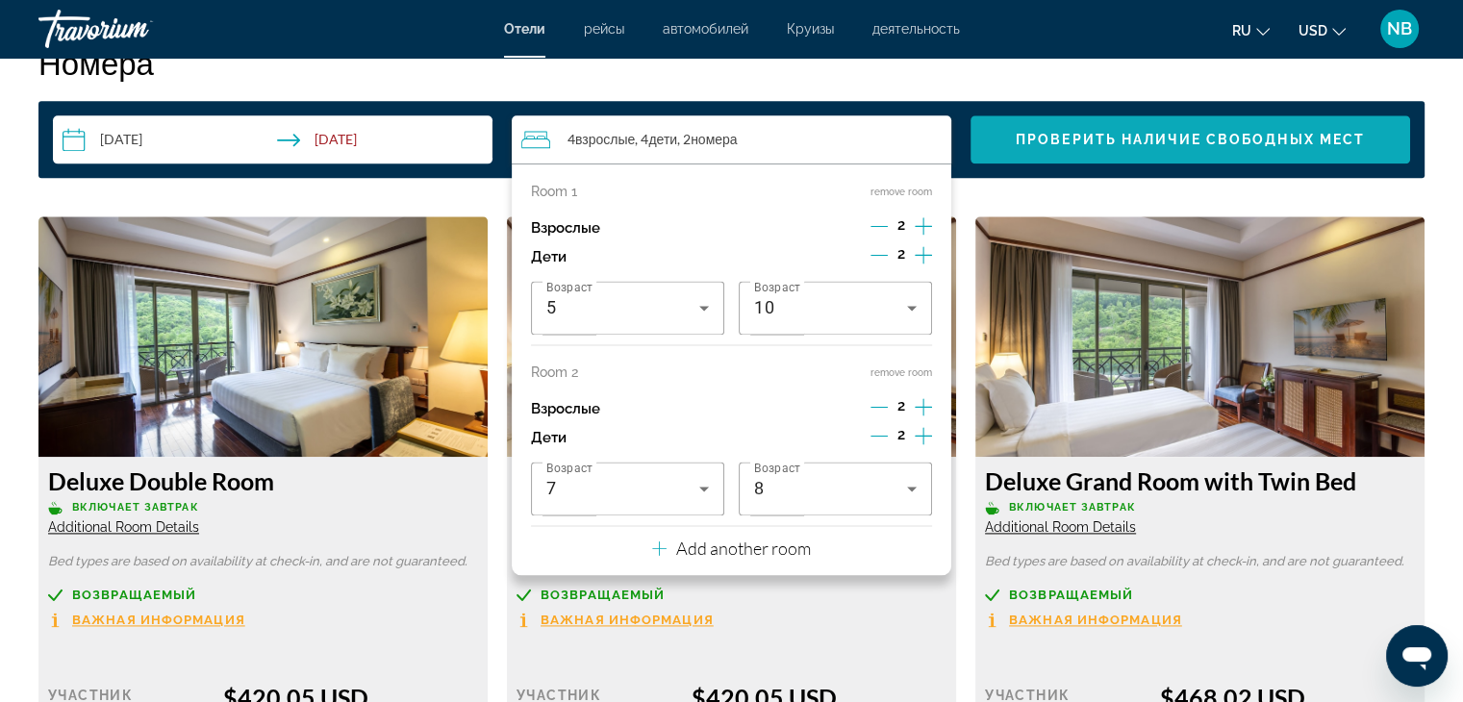
click at [1035, 140] on span "Проверить наличие свободных мест" at bounding box center [1189, 139] width 349 height 15
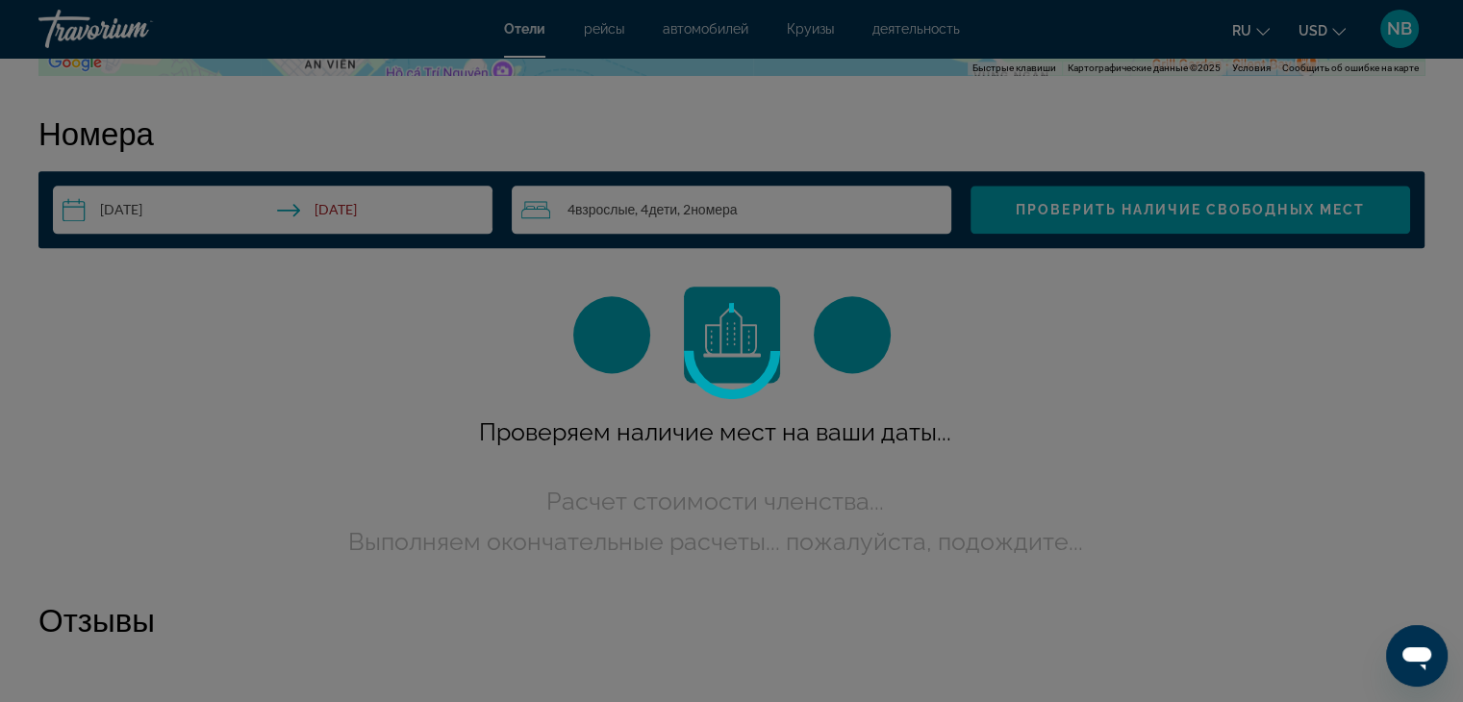
scroll to position [2434, 0]
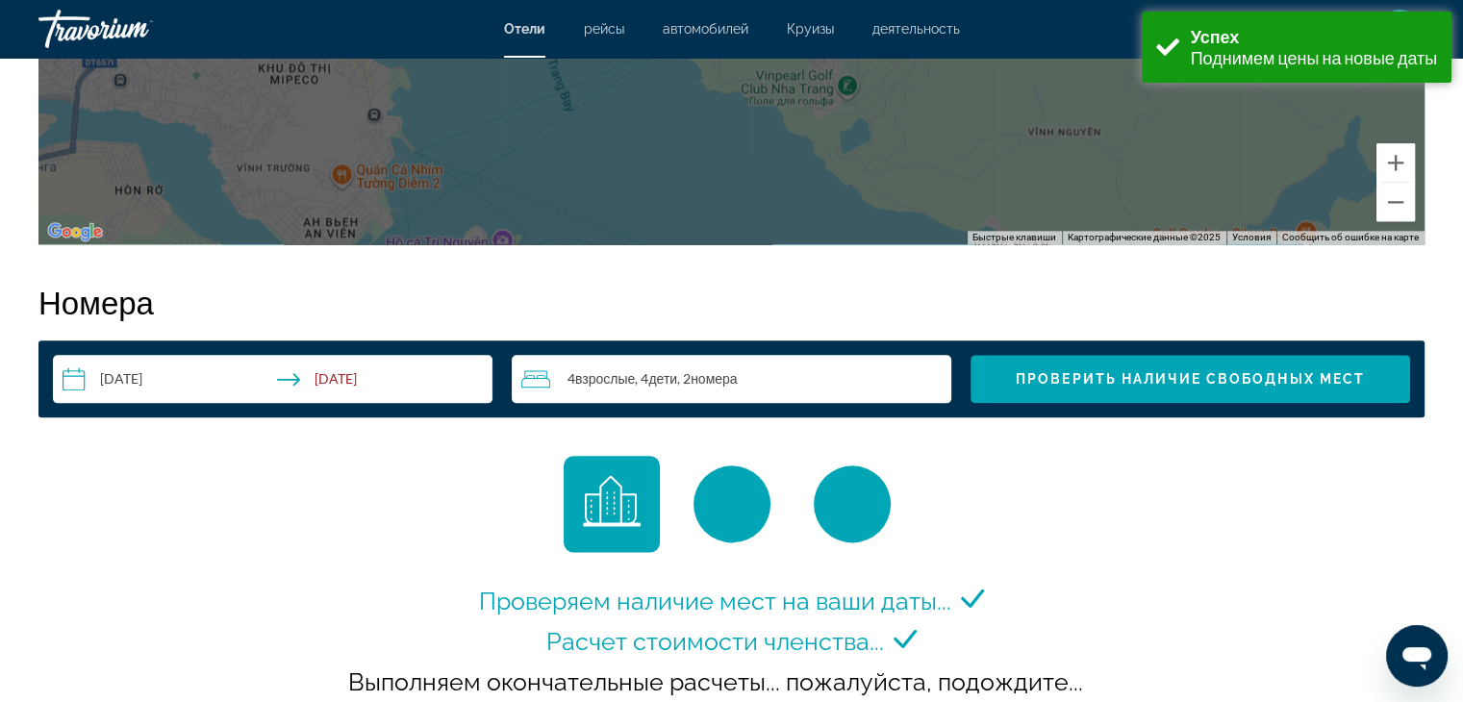
scroll to position [2500, 0]
